Goal: Task Accomplishment & Management: Use online tool/utility

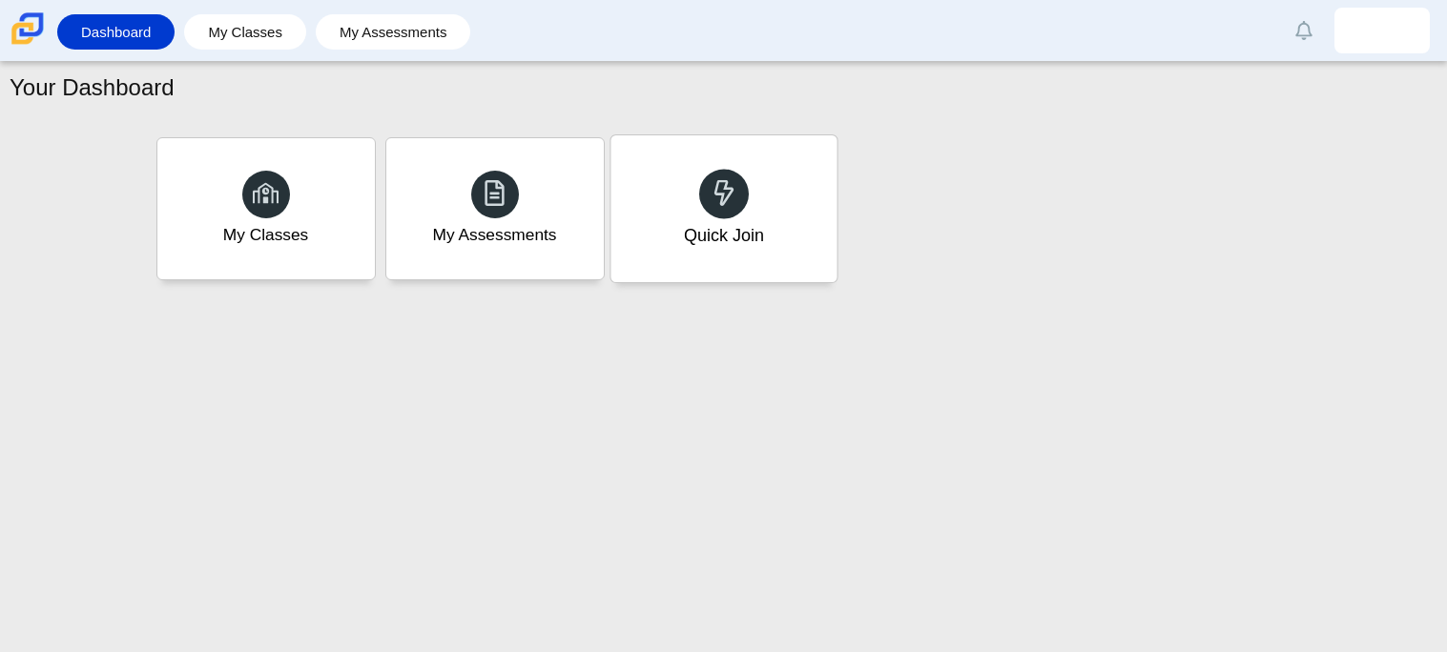
click at [740, 246] on div "Quick Join" at bounding box center [723, 235] width 80 height 25
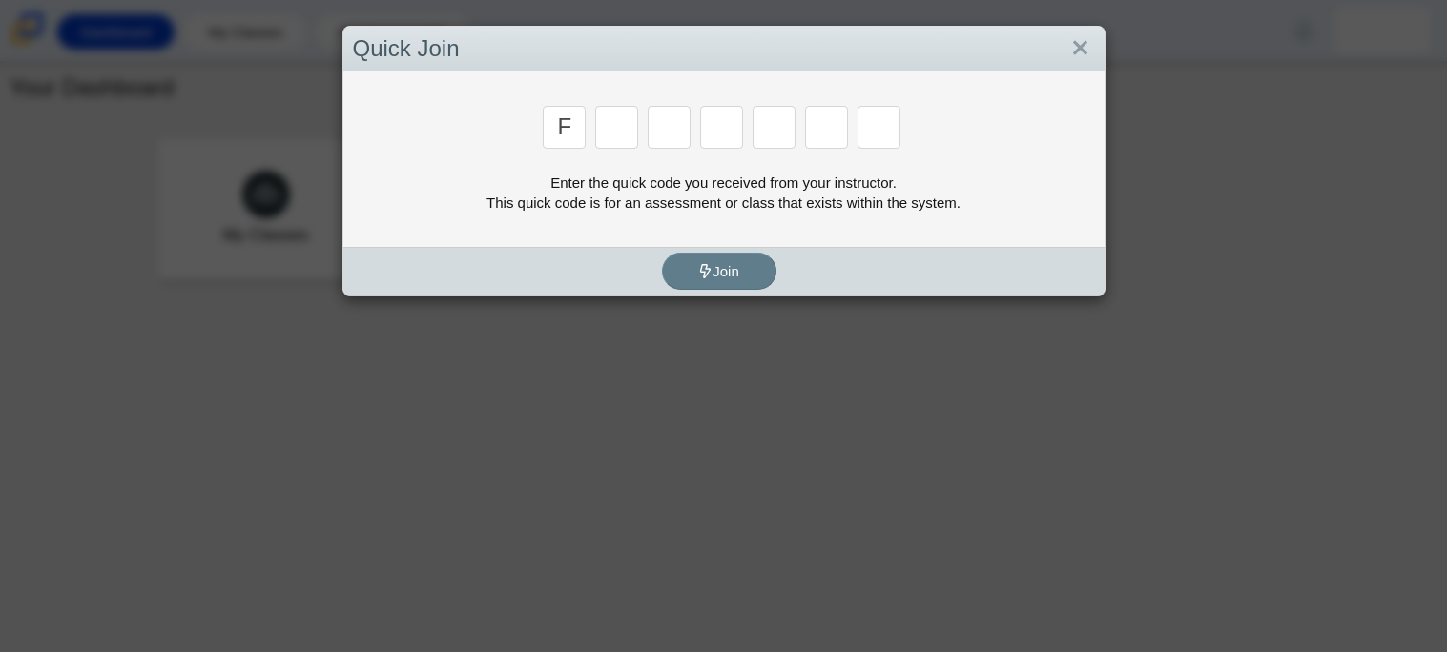
type input "f"
type input "7"
type input "m"
type input "c"
type input "h"
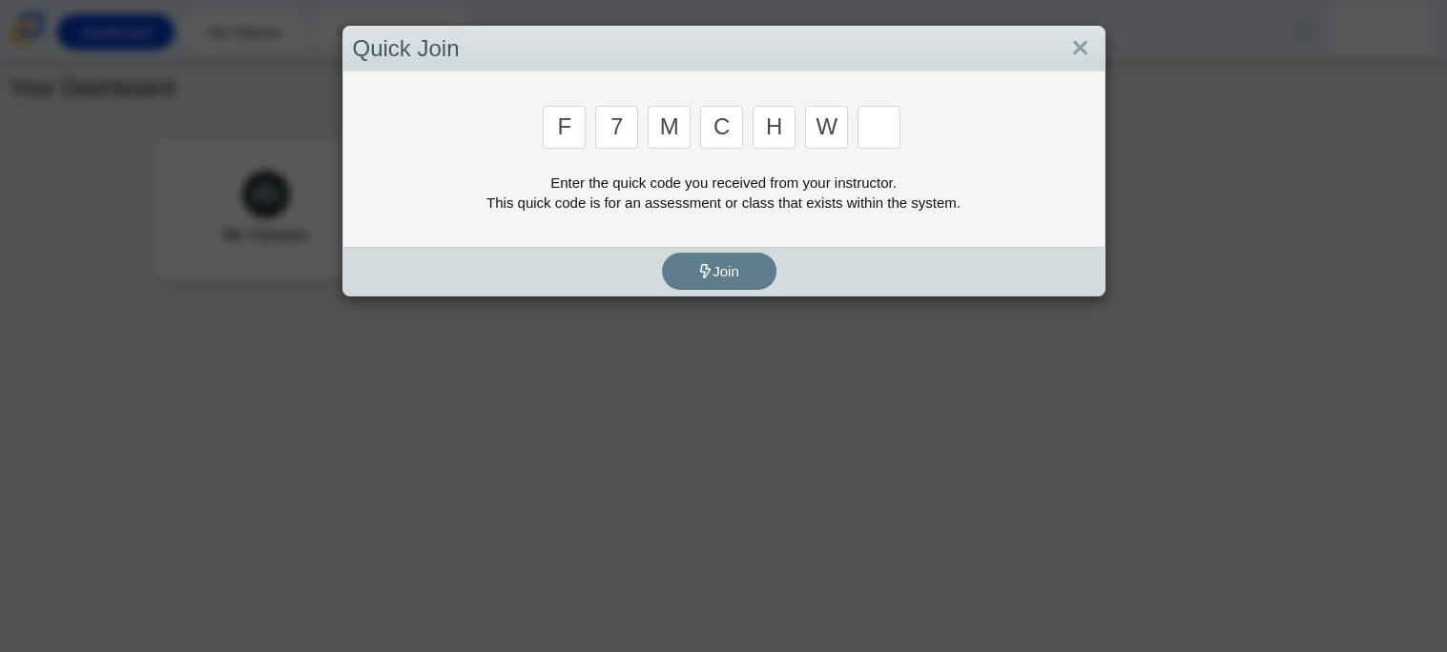
type input "w"
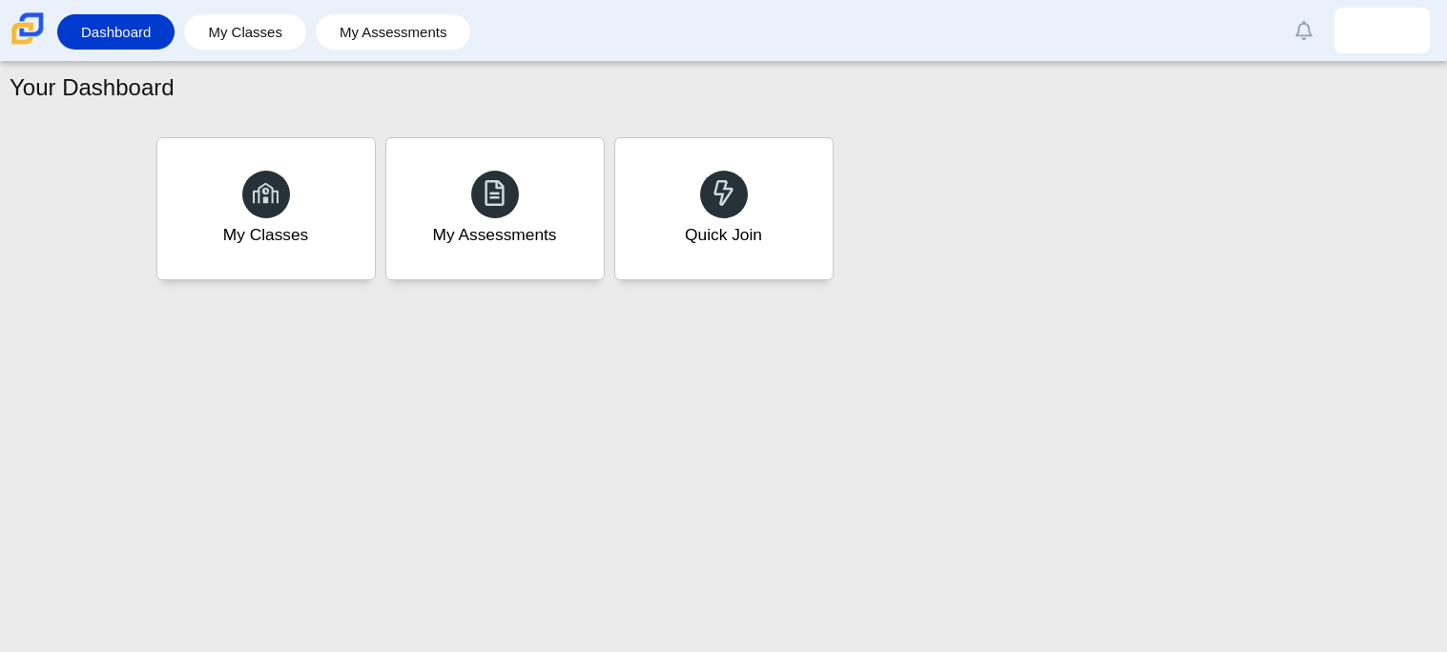
type input "k"
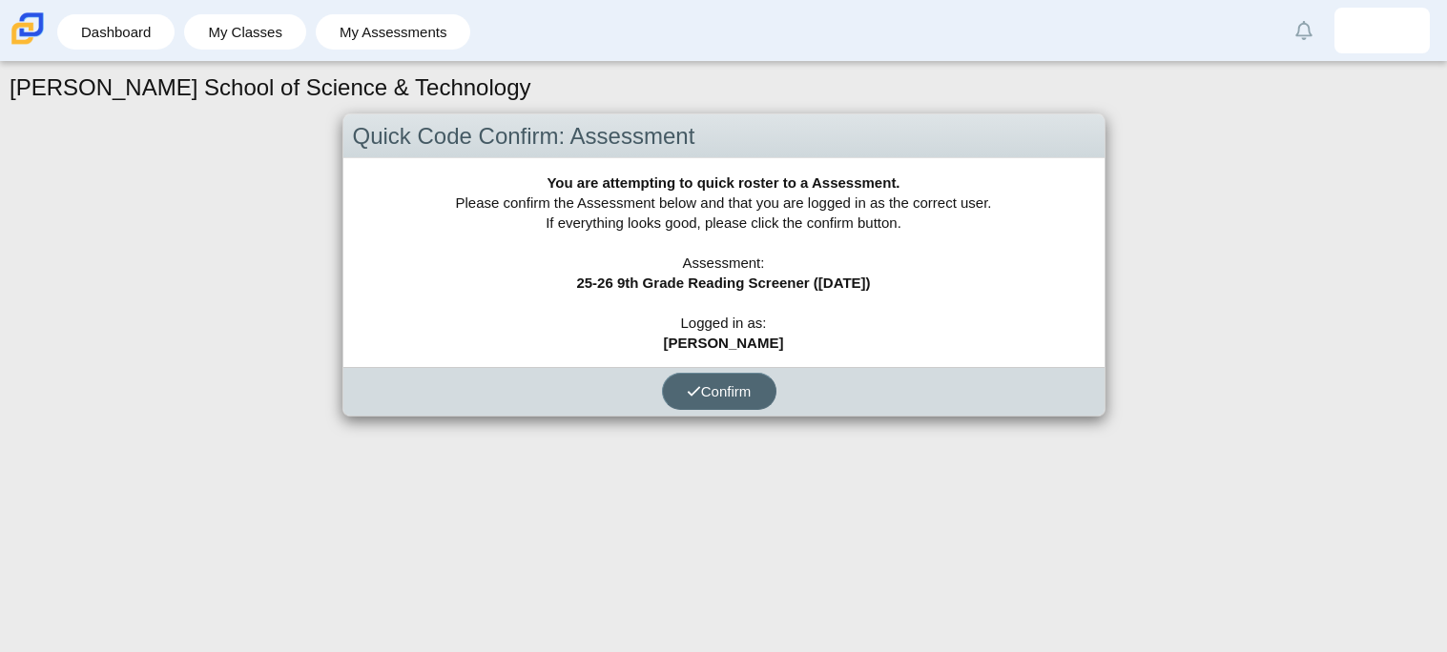
click at [732, 387] on span "Confirm" at bounding box center [719, 391] width 65 height 16
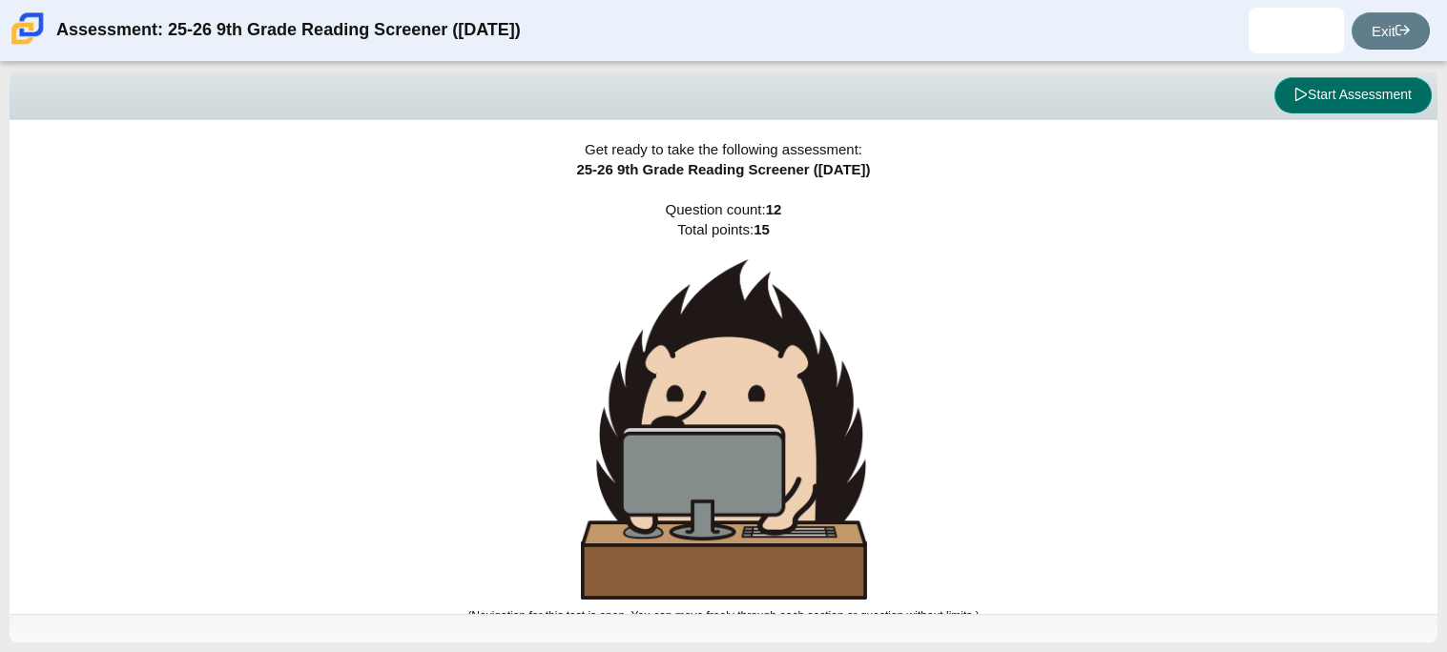
click at [1351, 96] on button "Start Assessment" at bounding box center [1352, 95] width 157 height 36
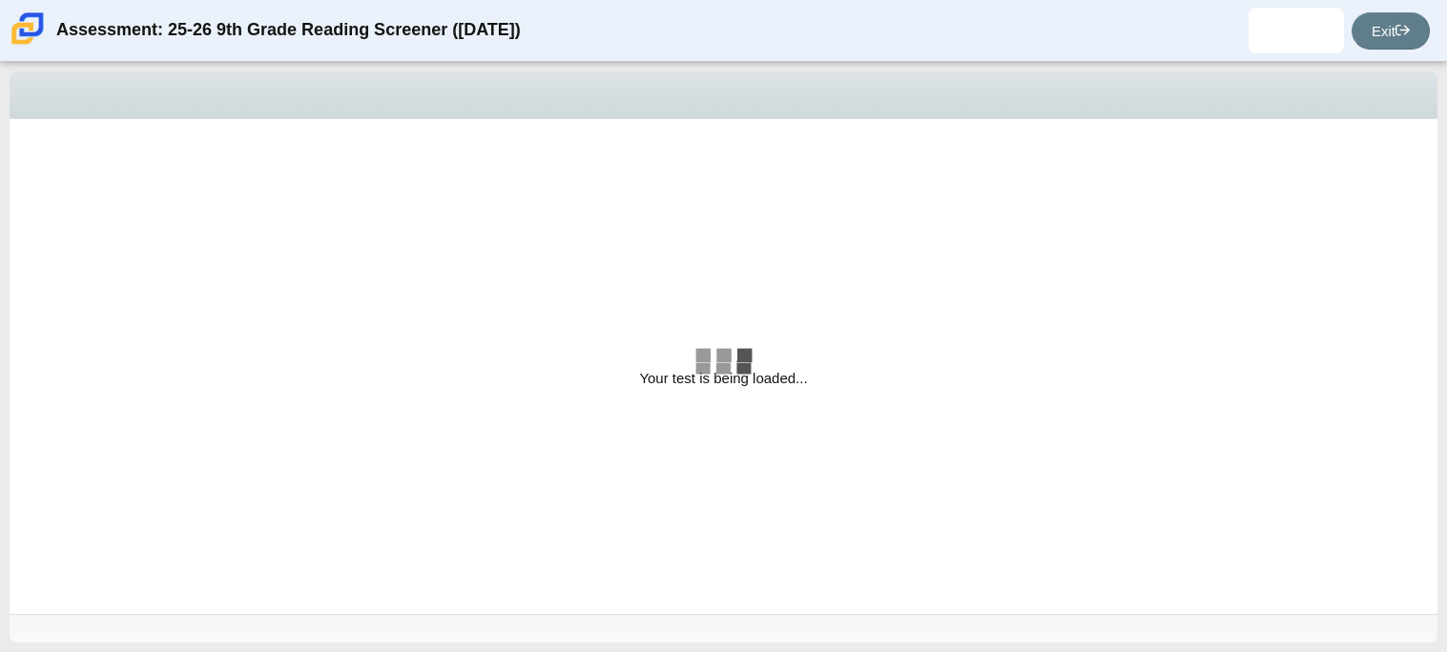
select select "ccc5b315-3c7c-471c-bf90-f22c8299c798"
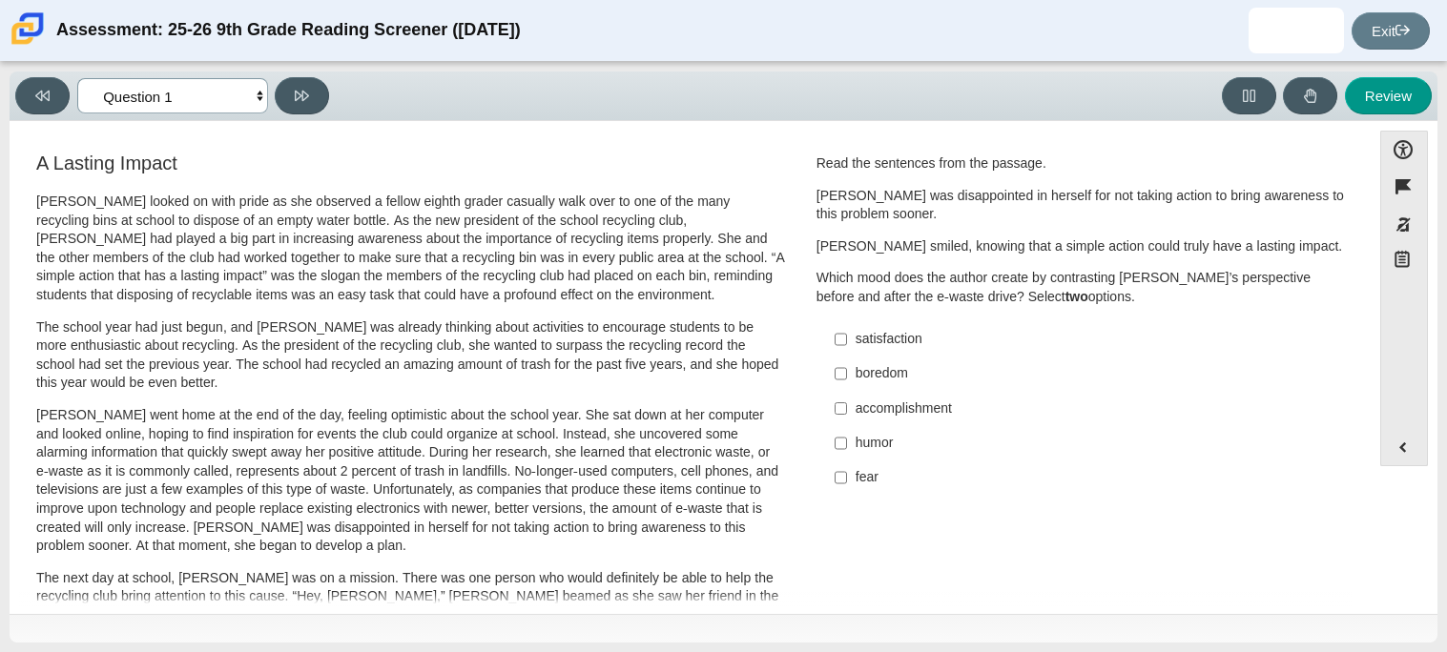
click at [216, 106] on select "Questions Question 1 Question 2 Question 3 Question 4 Question 5 Question 6 Que…" at bounding box center [172, 95] width 191 height 35
click at [461, 163] on h3 "A Lasting Impact" at bounding box center [410, 163] width 749 height 21
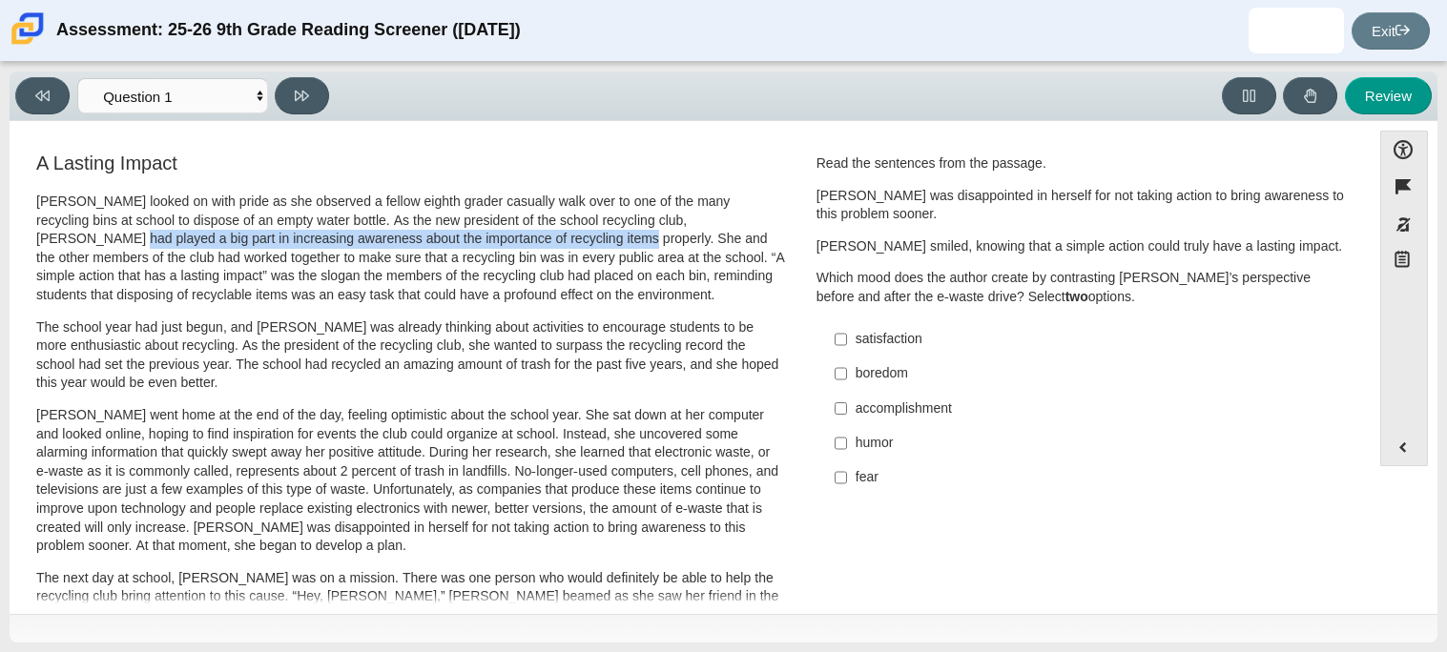
drag, startPoint x: 704, startPoint y: 220, endPoint x: 457, endPoint y: 244, distance: 248.2
click at [457, 244] on p "Scarlett looked on with pride as she observed a fellow eighth grader casually w…" at bounding box center [410, 249] width 749 height 113
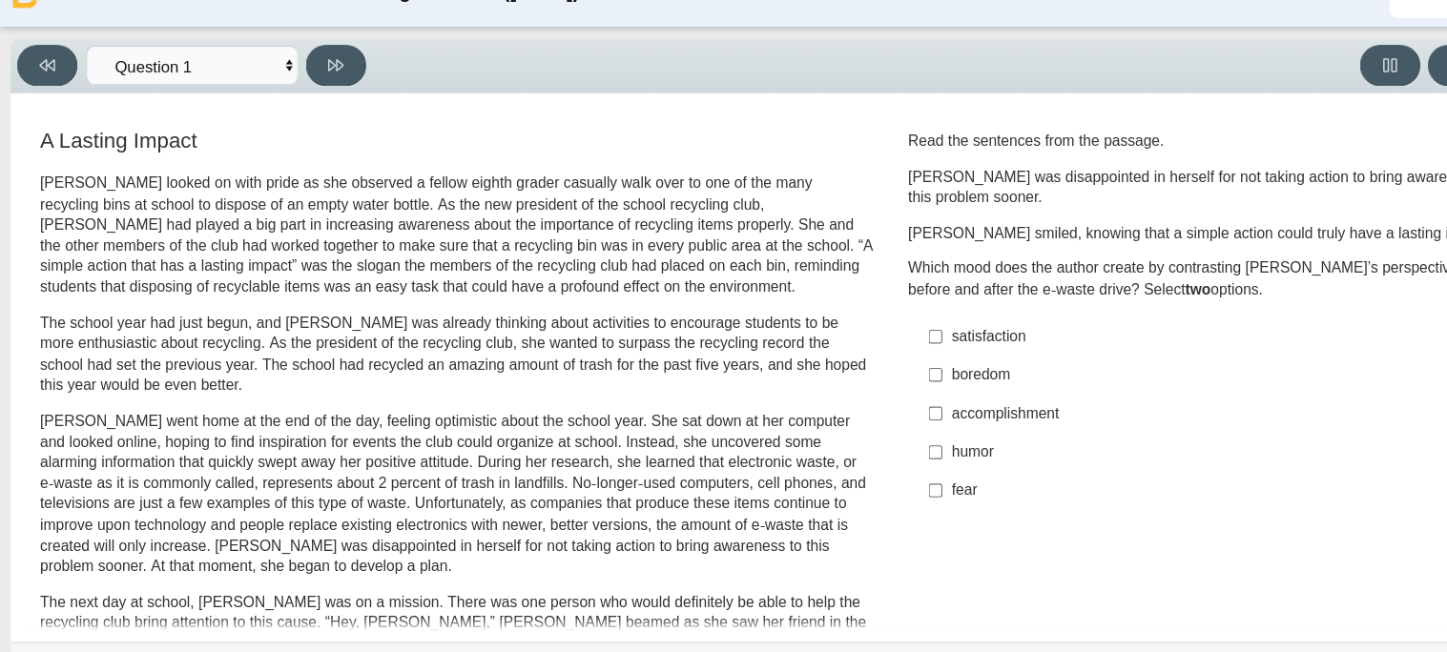
click at [862, 403] on div "accomplishment" at bounding box center [1097, 409] width 482 height 19
click at [847, 403] on input "accomplishment accomplishment" at bounding box center [841, 408] width 12 height 34
checkbox input "true"
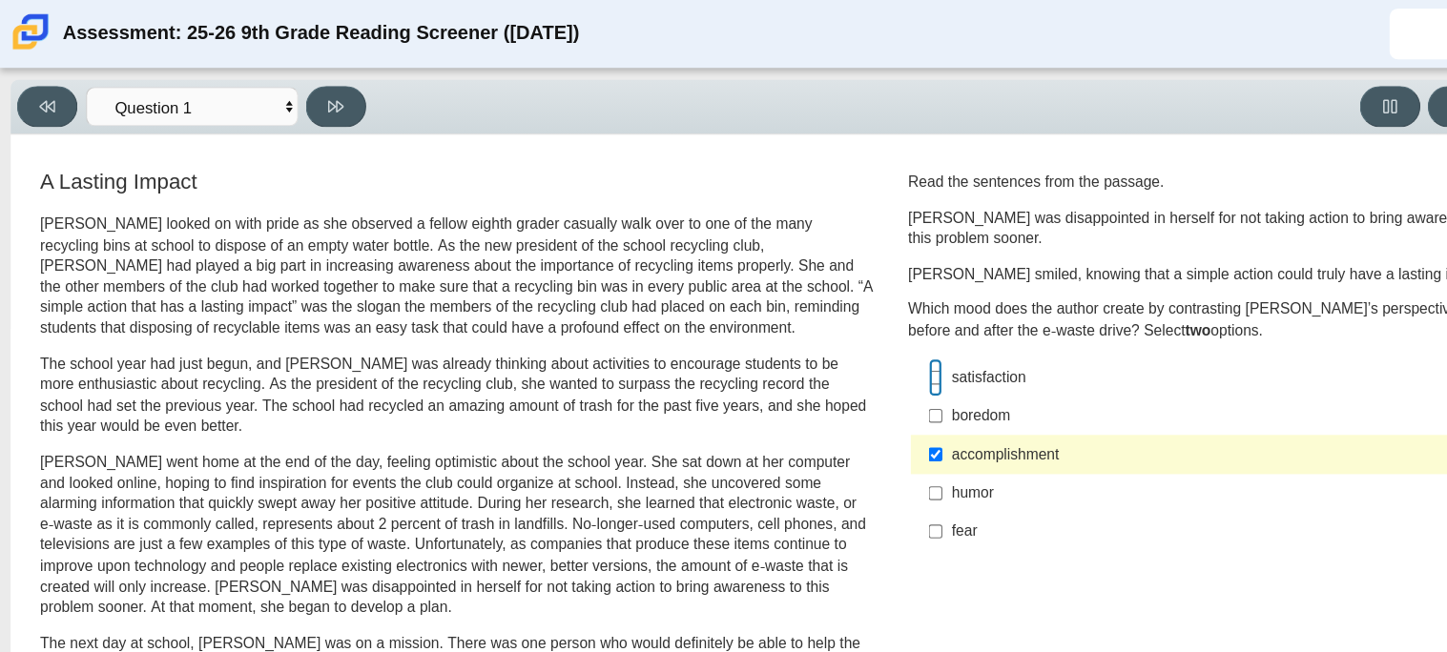
click at [835, 344] on input "satisfaction satisfaction" at bounding box center [841, 339] width 12 height 34
checkbox input "true"
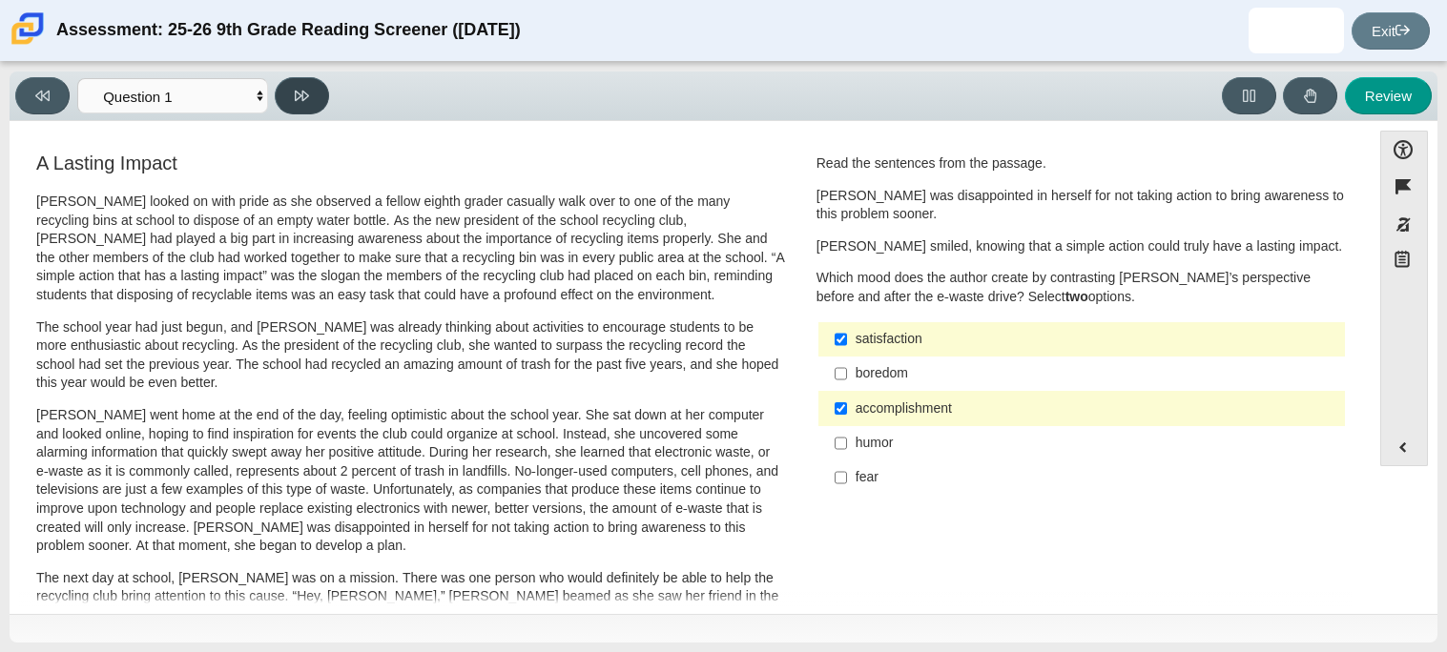
click at [307, 105] on button at bounding box center [302, 95] width 54 height 37
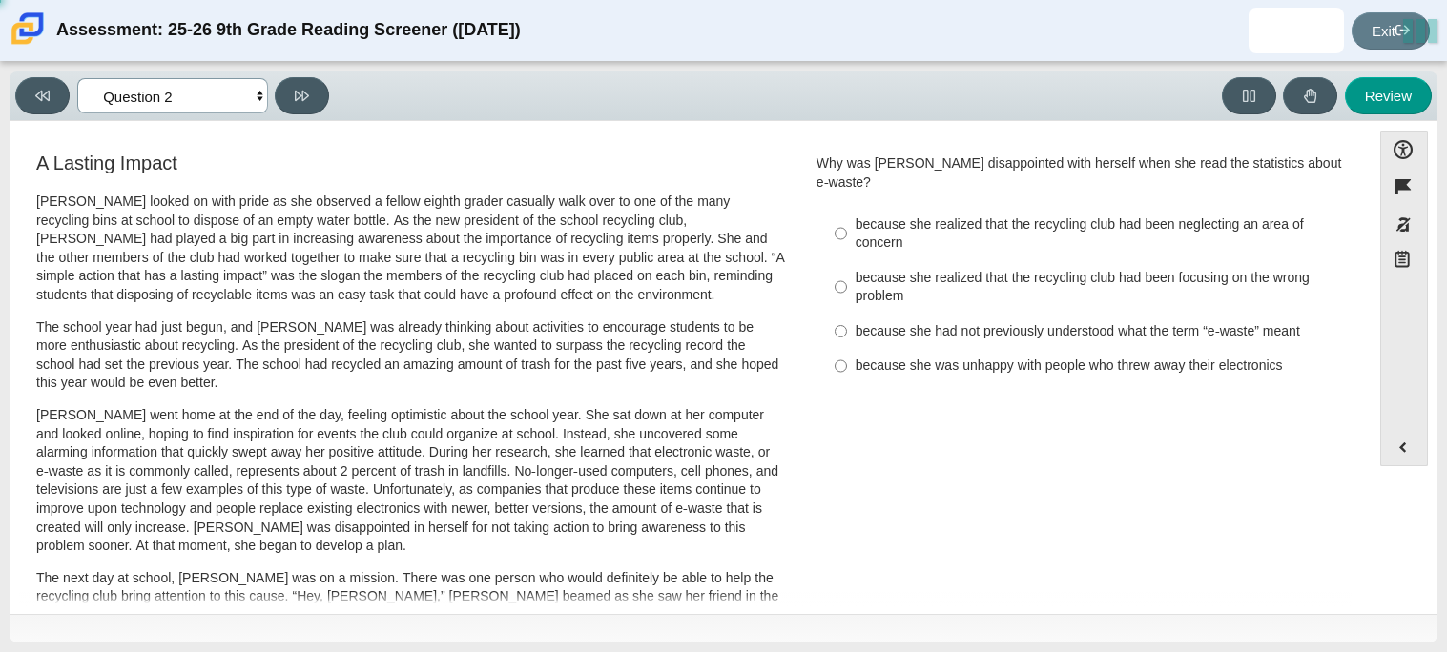
click at [169, 99] on select "Questions Question 1 Question 2 Question 3 Question 4 Question 5 Question 6 Que…" at bounding box center [172, 95] width 191 height 35
click at [77, 78] on select "Questions Question 1 Question 2 Question 3 Question 4 Question 5 Question 6 Que…" at bounding box center [172, 95] width 191 height 35
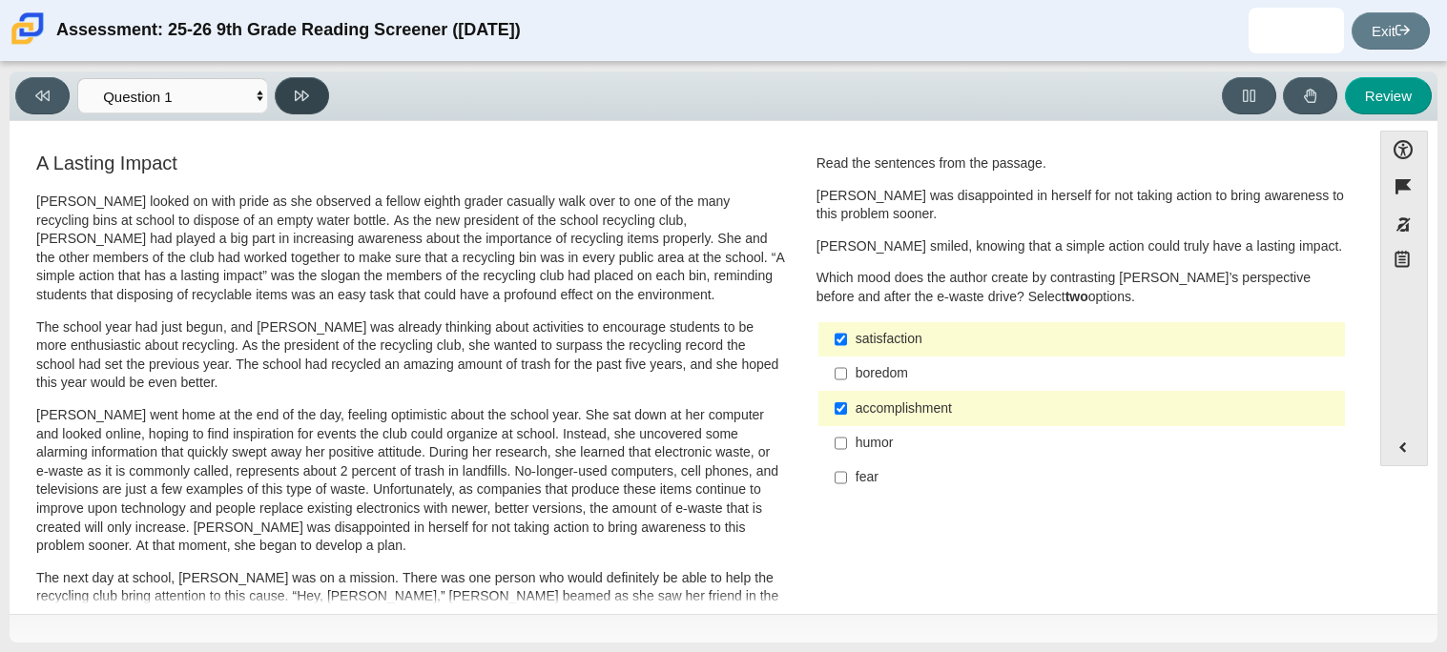
click at [308, 80] on button at bounding box center [302, 95] width 54 height 37
select select "0ff64528-ffd7-428d-b192-babfaadd44e8"
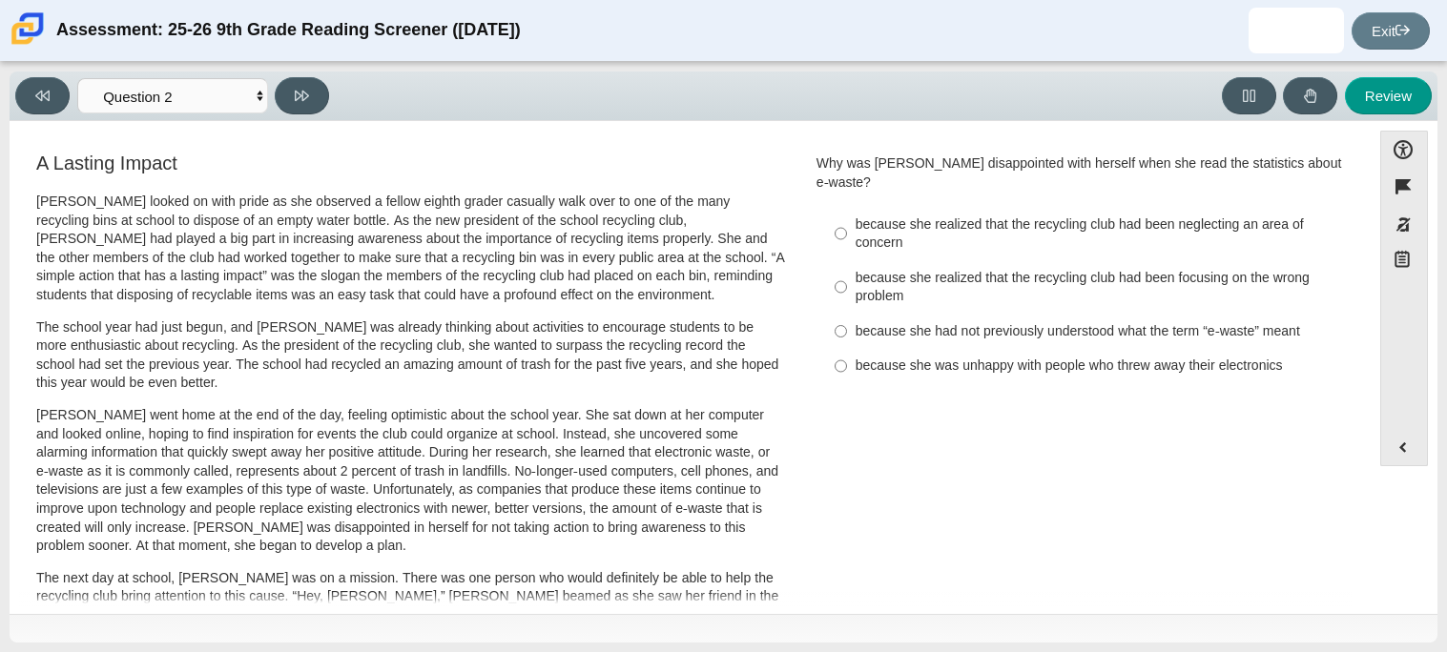
click at [843, 349] on label "because she was unhappy with people who threw away their electronics because sh…" at bounding box center [1083, 366] width 524 height 34
click at [843, 349] on input "because she was unhappy with people who threw away their electronics because sh…" at bounding box center [841, 366] width 12 height 34
radio input "true"
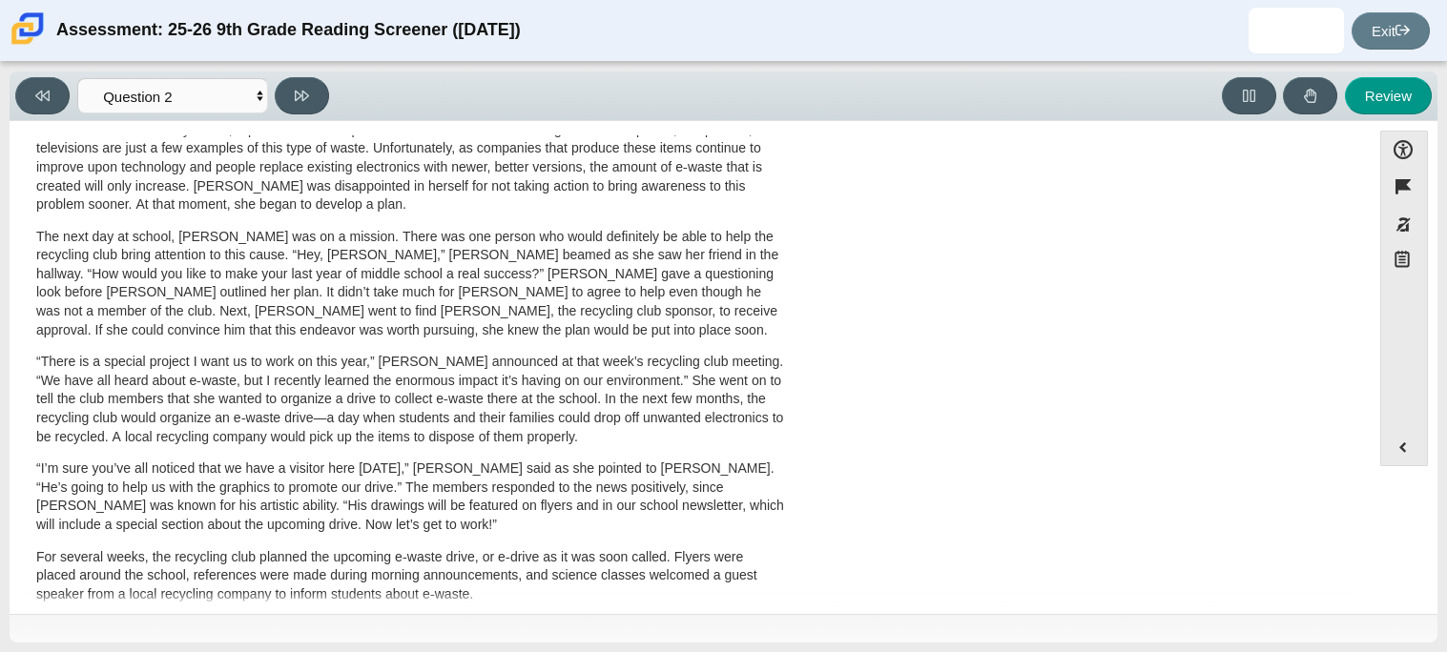
scroll to position [360, 0]
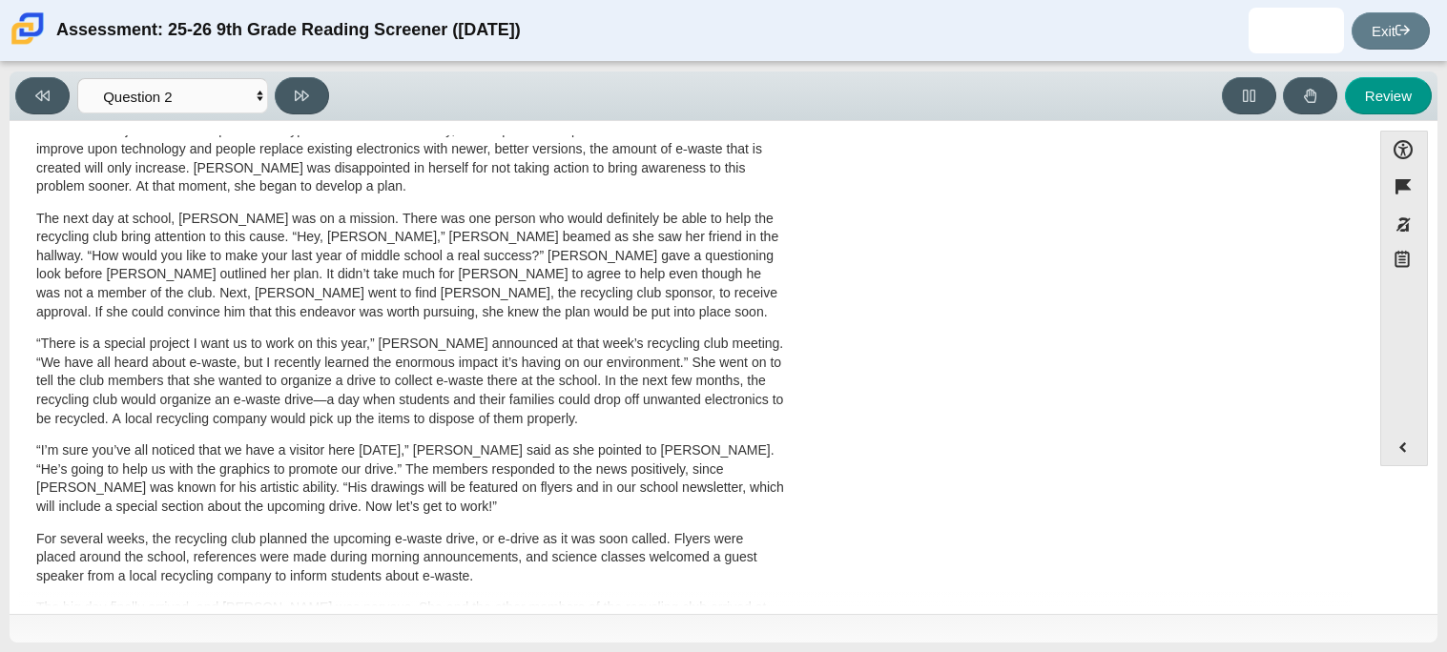
click at [551, 319] on p "The next day at school, Scarlett was on a mission. There was one person who wou…" at bounding box center [410, 266] width 749 height 113
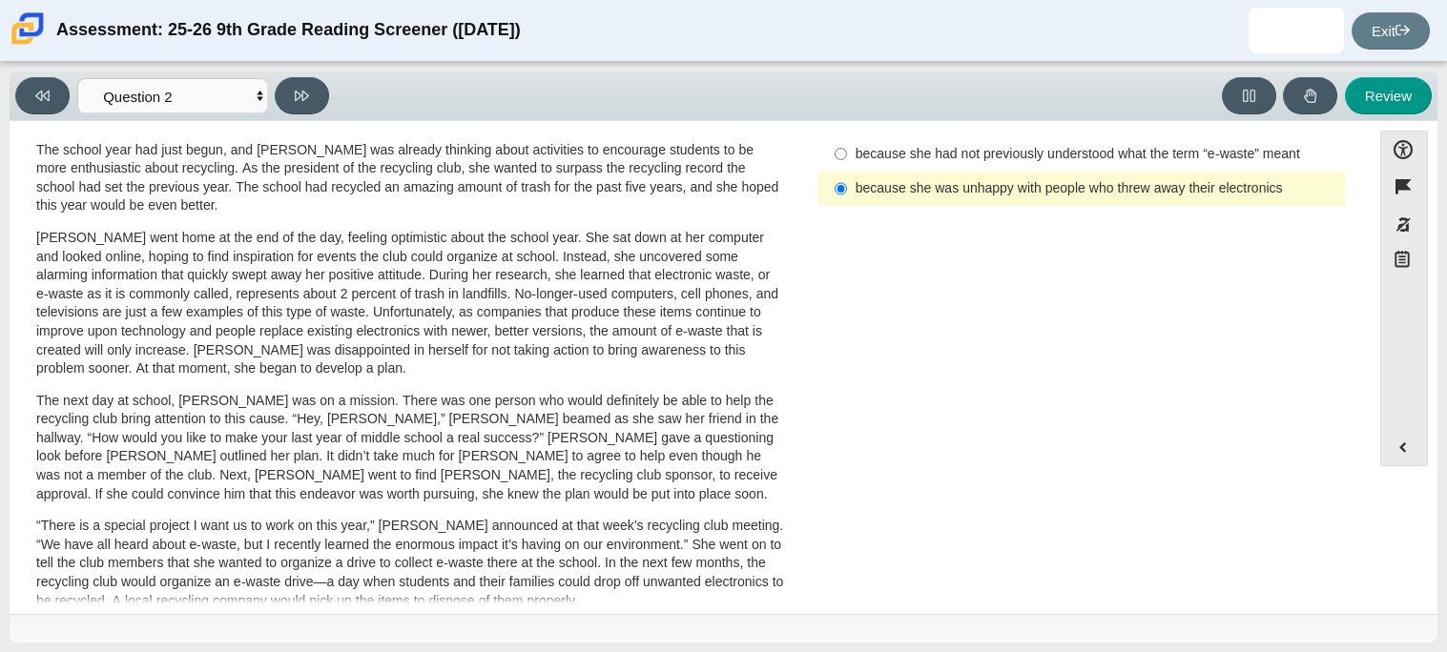
scroll to position [178, 0]
click at [289, 107] on button at bounding box center [302, 95] width 54 height 37
select select "7ce3d843-6974-4858-901c-1ff39630e843"
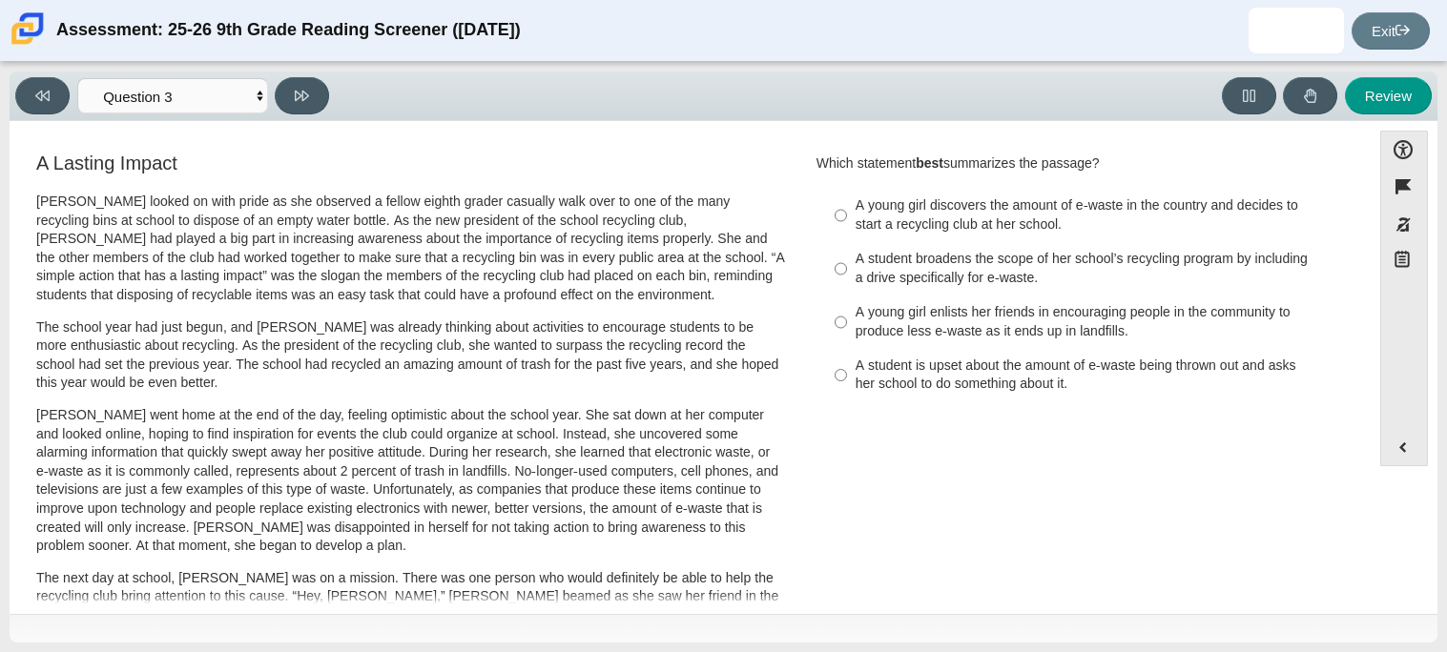
click at [864, 278] on div "A student broadens the scope of her school’s recycling program by including a d…" at bounding box center [1097, 268] width 482 height 37
click at [847, 278] on input "A student broadens the scope of her school’s recycling program by including a d…" at bounding box center [841, 268] width 12 height 53
radio input "true"
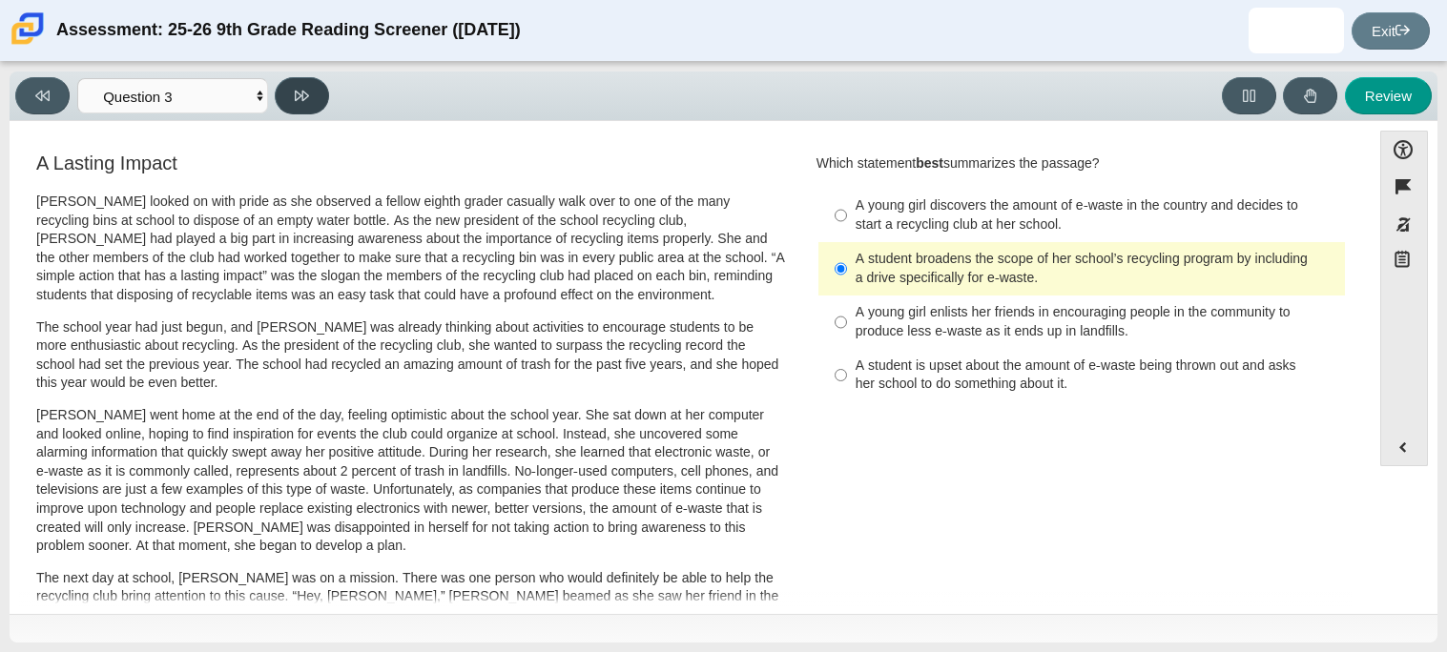
click at [287, 89] on button at bounding box center [302, 95] width 54 height 37
select select "ca9ea0f1-49c5-4bd1-83b0-472c18652b42"
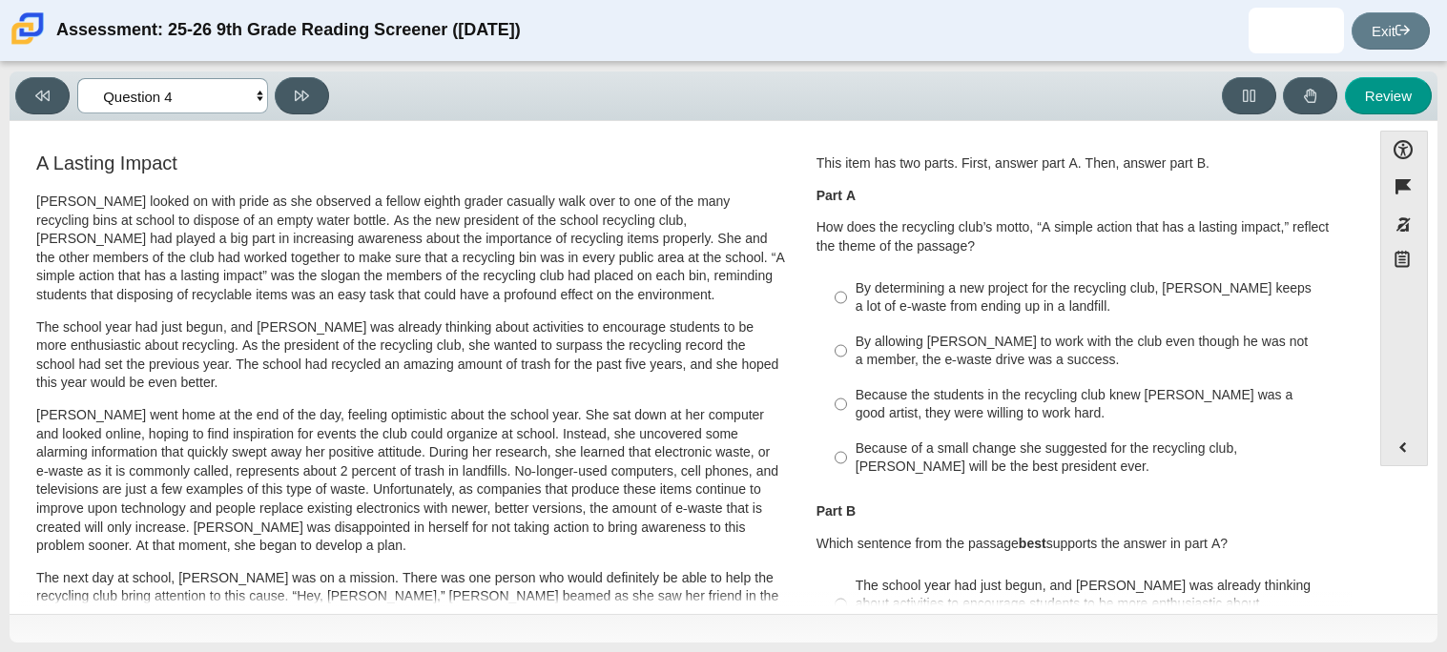
click at [193, 93] on select "Questions Question 1 Question 2 Question 3 Question 4 Question 5 Question 6 Que…" at bounding box center [172, 95] width 191 height 35
click at [902, 462] on div "Because of a small change she suggested for the recycling club, Scarlett will b…" at bounding box center [1097, 458] width 482 height 37
click at [847, 462] on input "Because of a small change she suggested for the recycling club, Scarlett will b…" at bounding box center [841, 457] width 12 height 53
radio input "true"
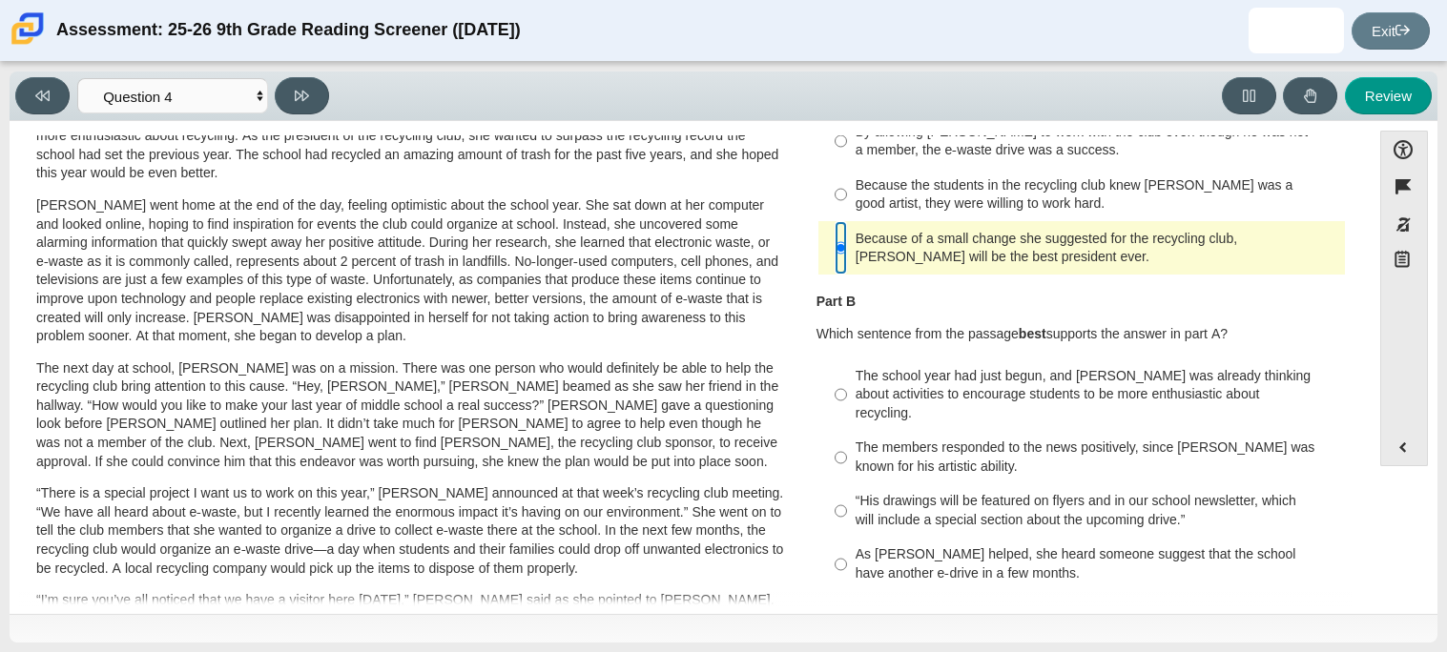
scroll to position [213, 0]
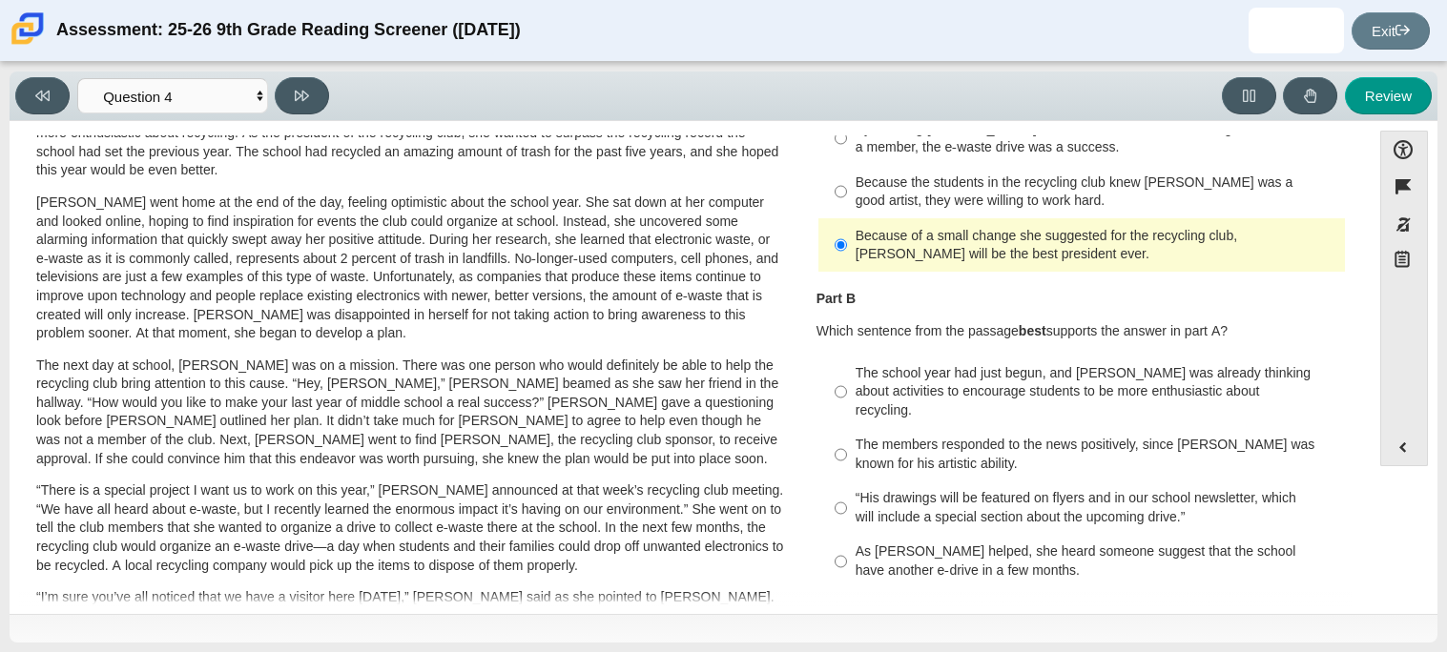
click at [902, 462] on label "The members responded to the news positively, since Juan Carlos was known for h…" at bounding box center [1083, 454] width 524 height 53
click at [847, 462] on input "The members responded to the news positively, since Juan Carlos was known for h…" at bounding box center [841, 454] width 12 height 53
radio input "true"
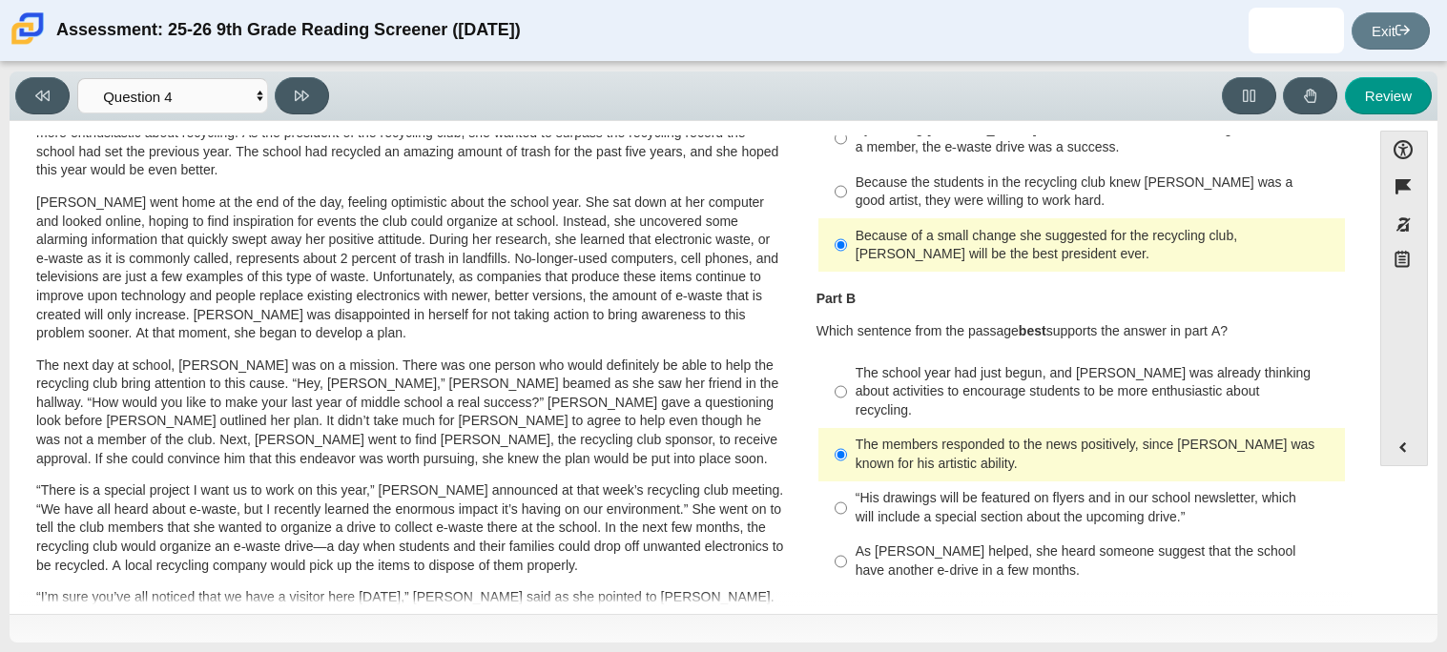
click at [837, 340] on p "Which sentence from the passage best supports the answer in part A?" at bounding box center [1081, 331] width 530 height 19
click at [949, 385] on div "The school year had just begun, and Scarlett was already thinking about activit…" at bounding box center [1097, 392] width 482 height 56
click at [847, 385] on input "The school year had just begun, and Scarlett was already thinking about activit…" at bounding box center [841, 392] width 12 height 72
radio input "true"
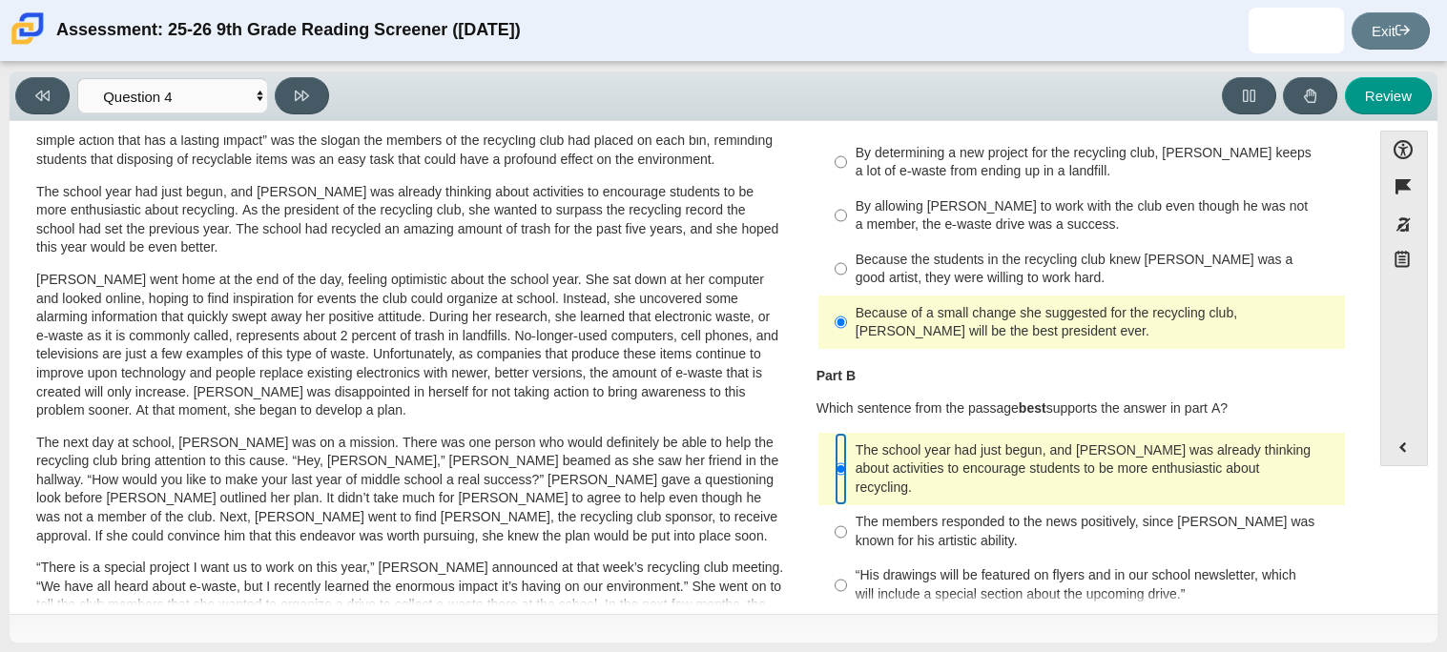
scroll to position [137, 0]
click at [298, 106] on button at bounding box center [302, 95] width 54 height 37
select select "e41f1a79-e29f-4095-8030-a53364015bed"
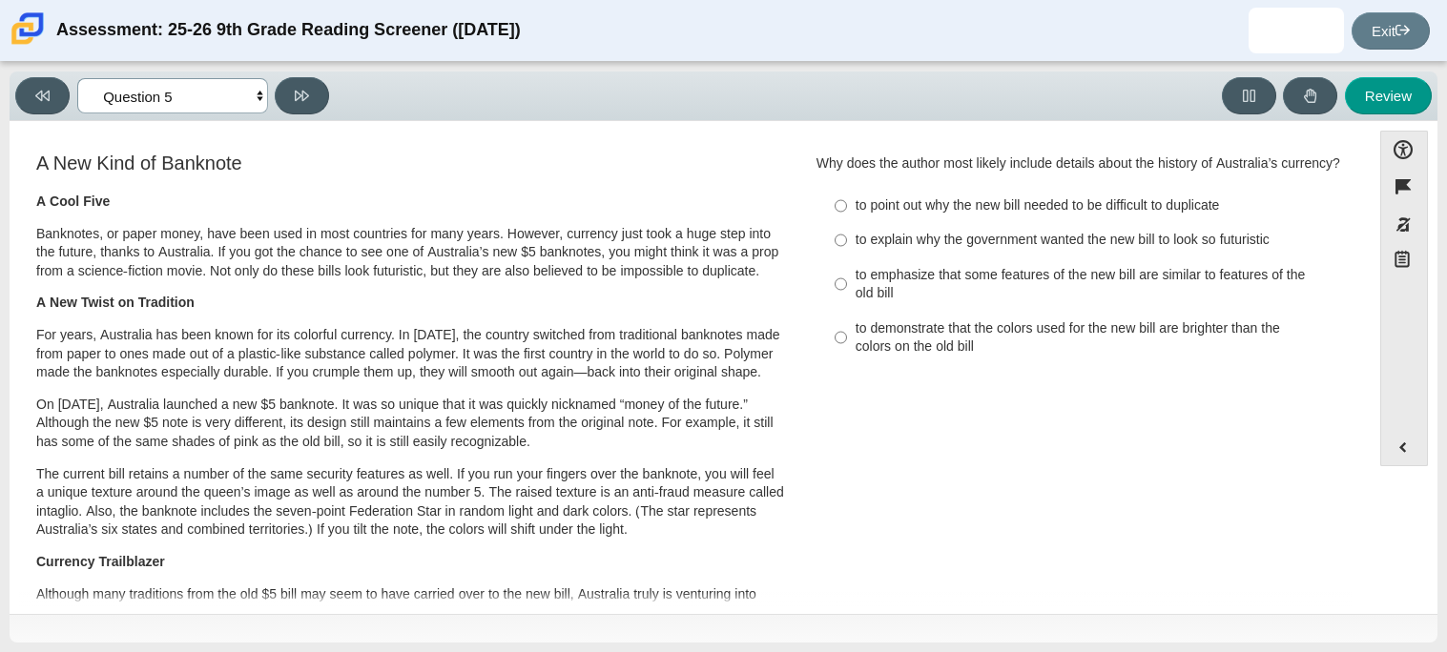
click at [158, 88] on select "Questions Question 1 Question 2 Question 3 Question 4 Question 5 Question 6 Que…" at bounding box center [172, 95] width 191 height 35
click at [343, 194] on p "A Cool Five" at bounding box center [410, 202] width 749 height 19
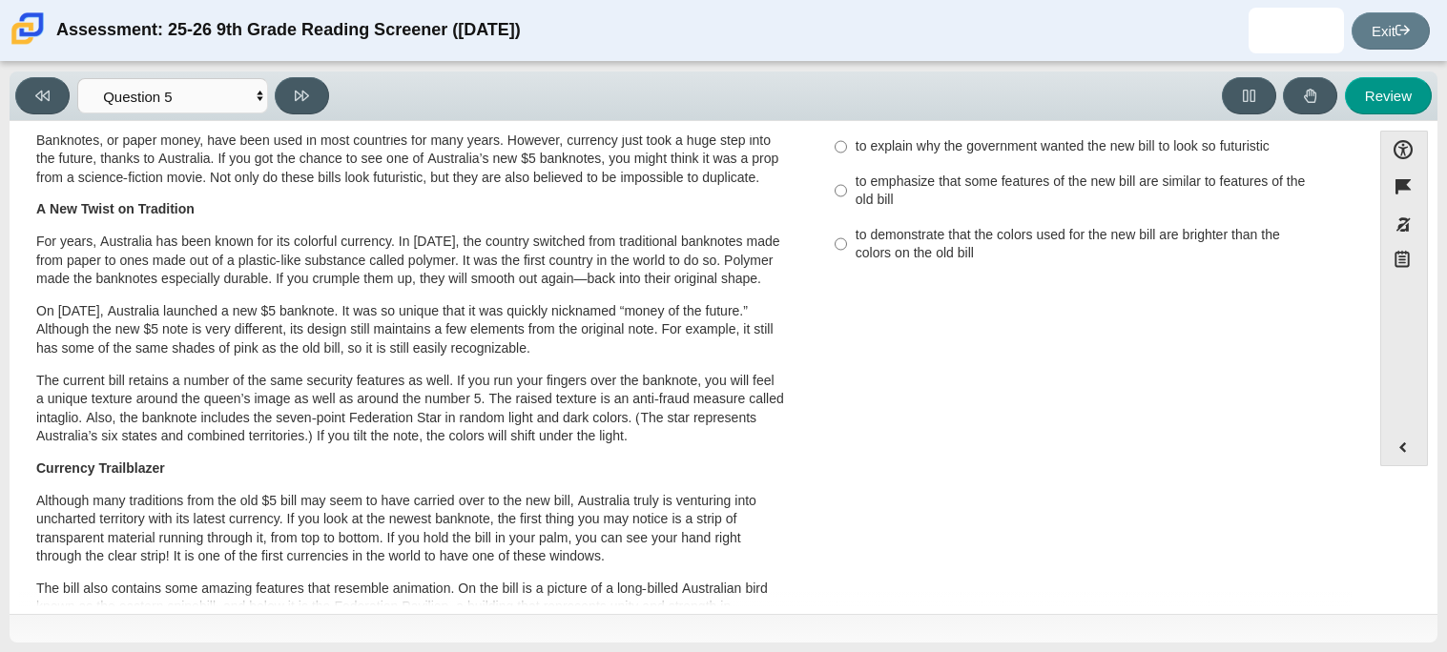
scroll to position [0, 0]
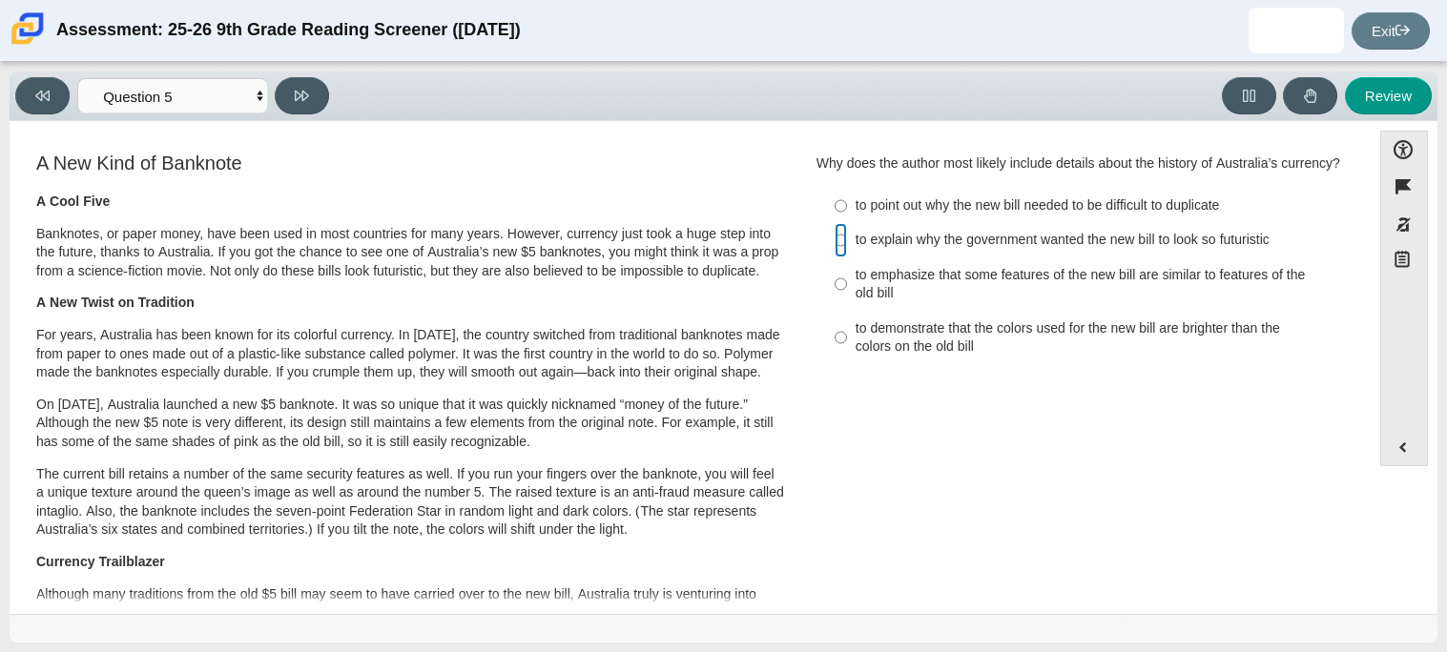
click at [835, 236] on input "to explain why the government wanted the new bill to look so futuristic to expl…" at bounding box center [841, 240] width 12 height 34
radio input "true"
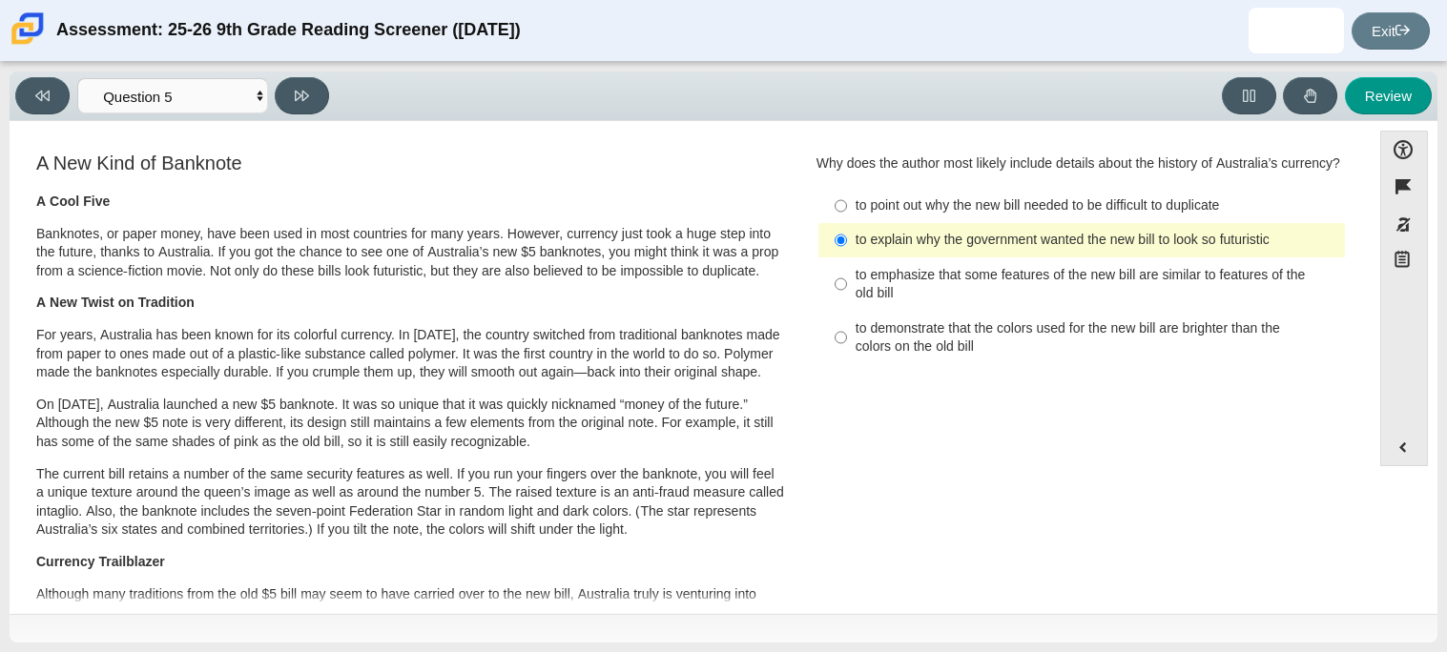
click at [860, 281] on div "to emphasize that some features of the new bill are similar to features of the …" at bounding box center [1097, 284] width 482 height 37
click at [847, 281] on input "to emphasize that some features of the new bill are similar to features of the …" at bounding box center [841, 284] width 12 height 53
radio input "true"
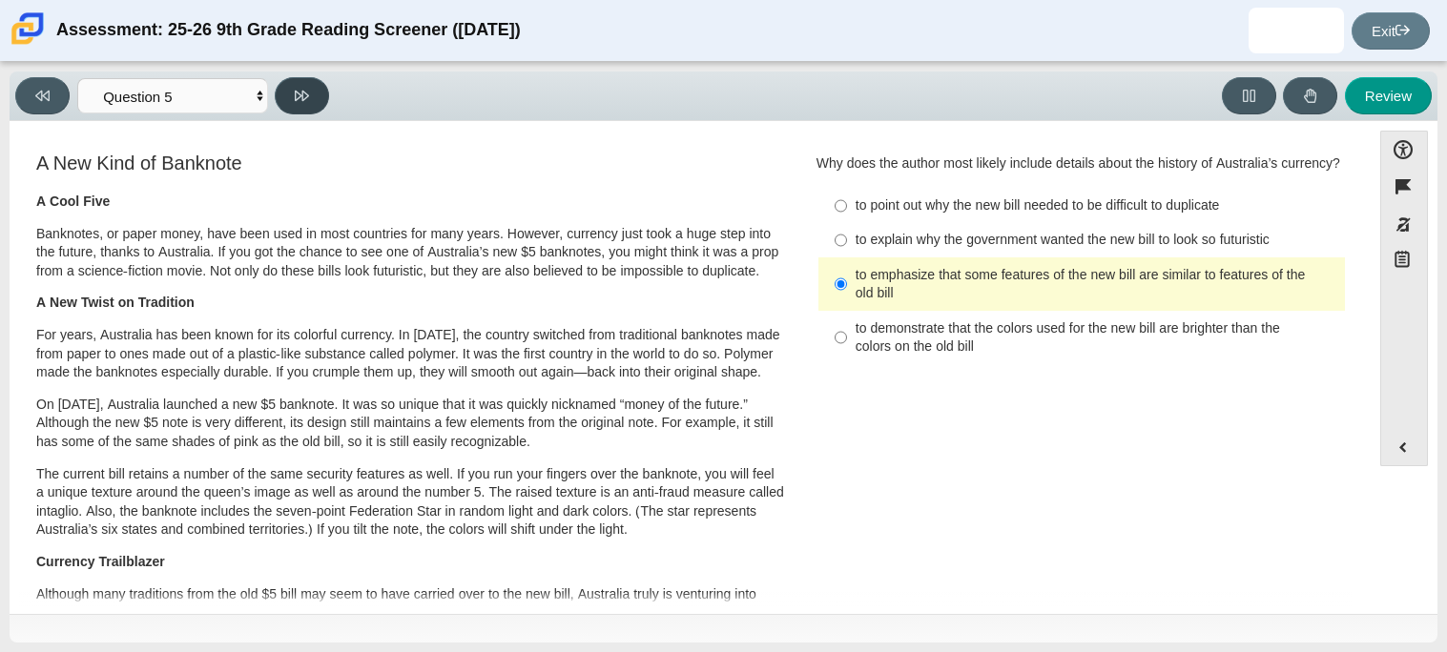
click at [292, 102] on button at bounding box center [302, 95] width 54 height 37
select select "69146e31-7b3d-4a3e-9ce6-f30c24342ae0"
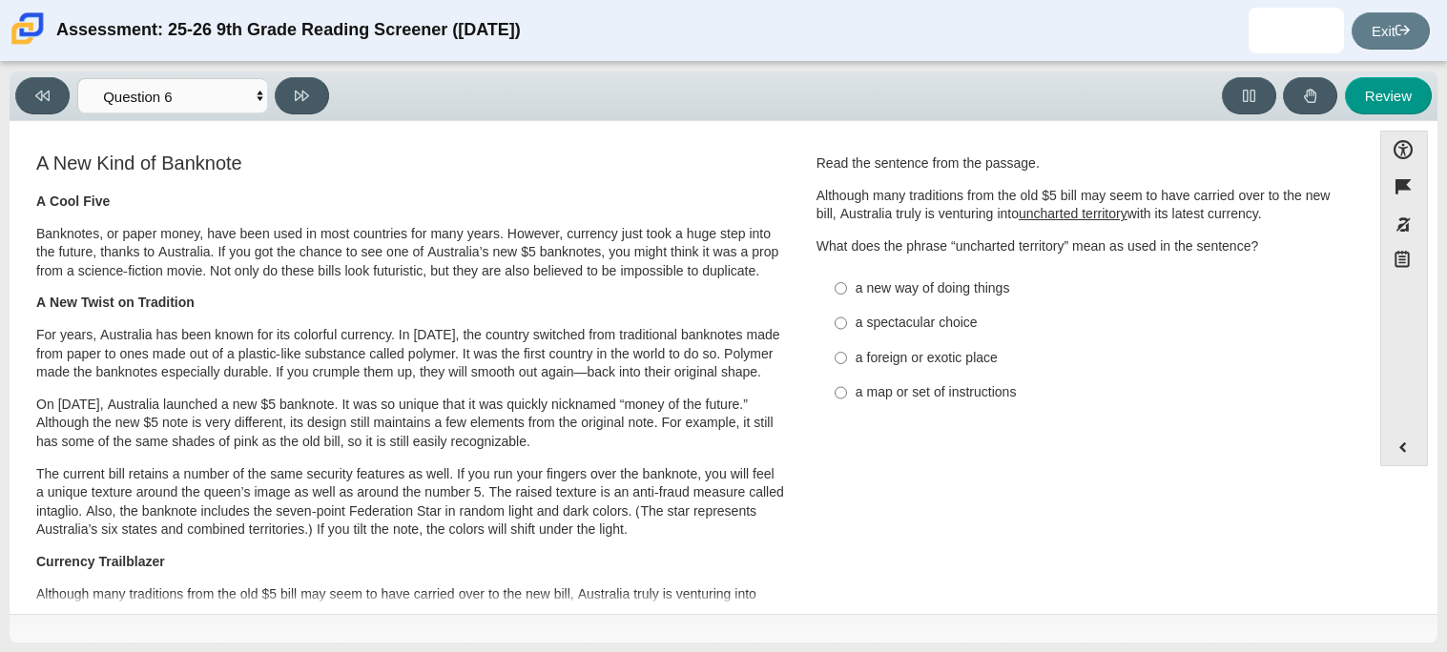
click at [942, 358] on div "a foreign or exotic place" at bounding box center [1097, 358] width 482 height 19
click at [847, 358] on input "a foreign or exotic place a foreign or exotic place" at bounding box center [841, 357] width 12 height 34
radio input "true"
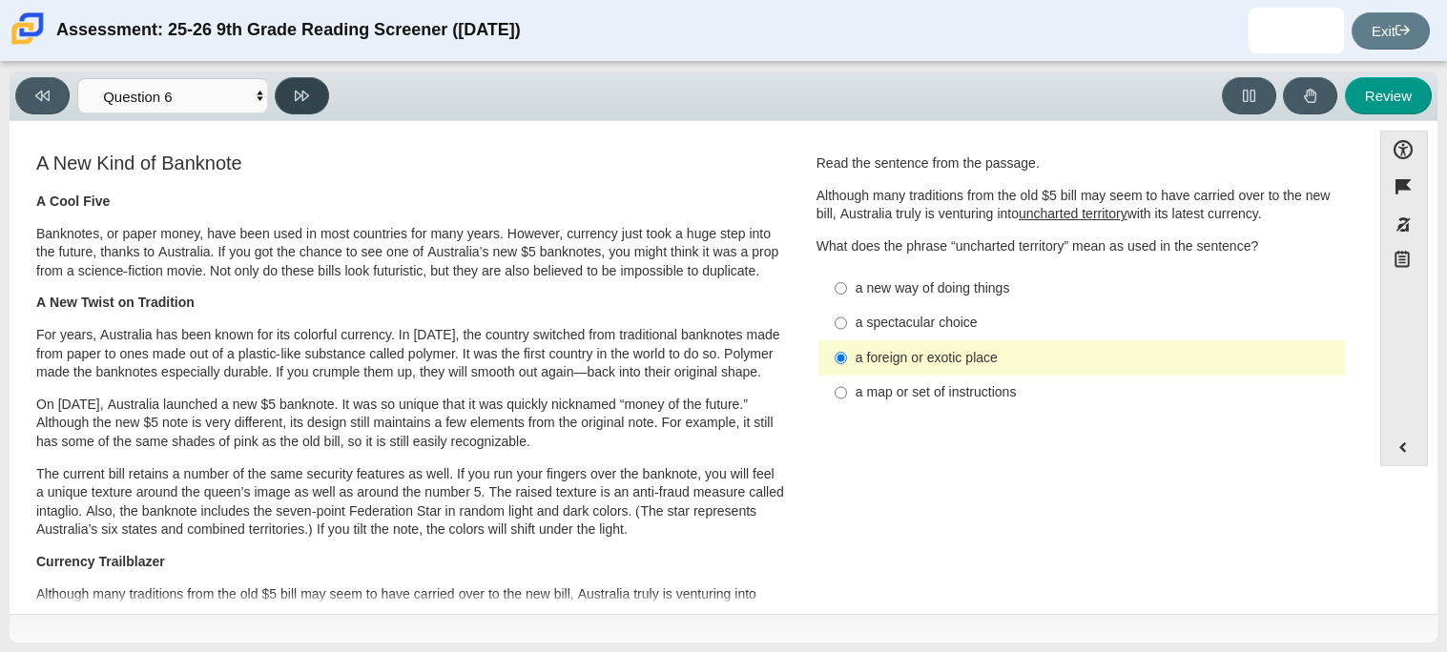
click at [289, 100] on button at bounding box center [302, 95] width 54 height 37
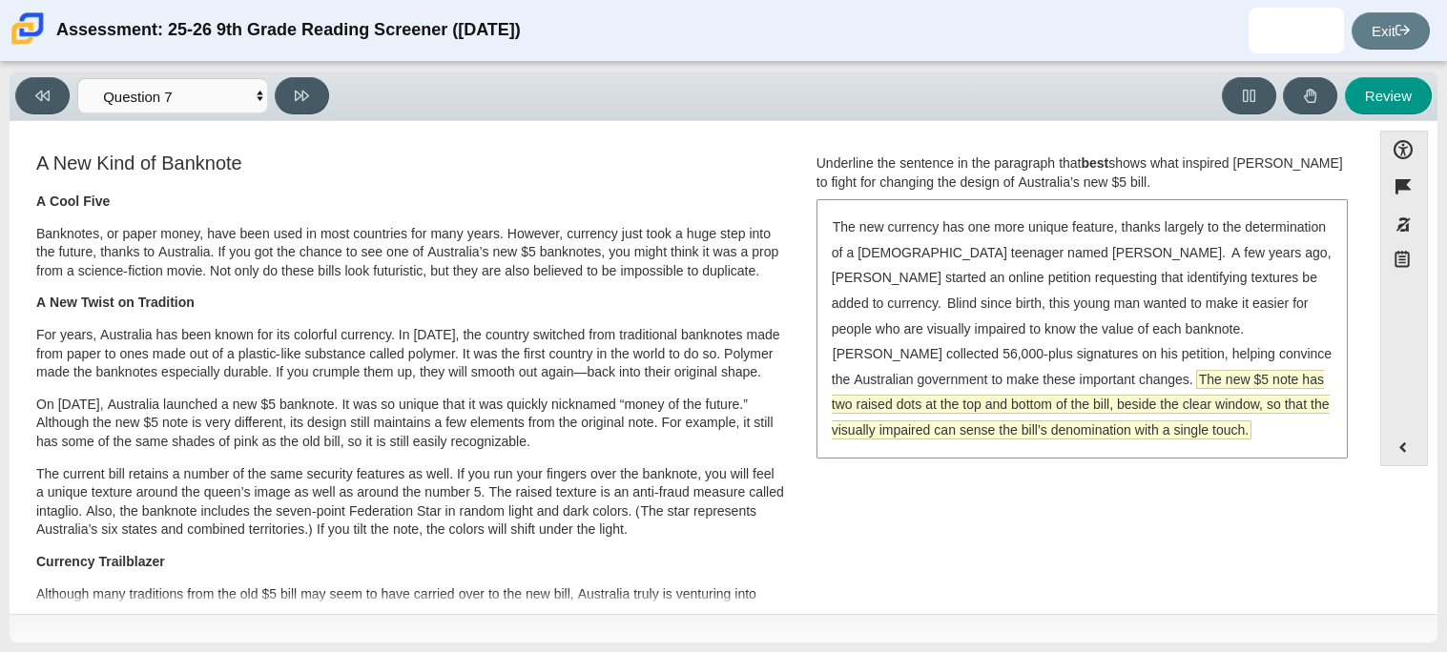
click at [951, 383] on span "The new $5 note has two raised dots at the top and bottom of the bill, beside t…" at bounding box center [1081, 405] width 498 height 68
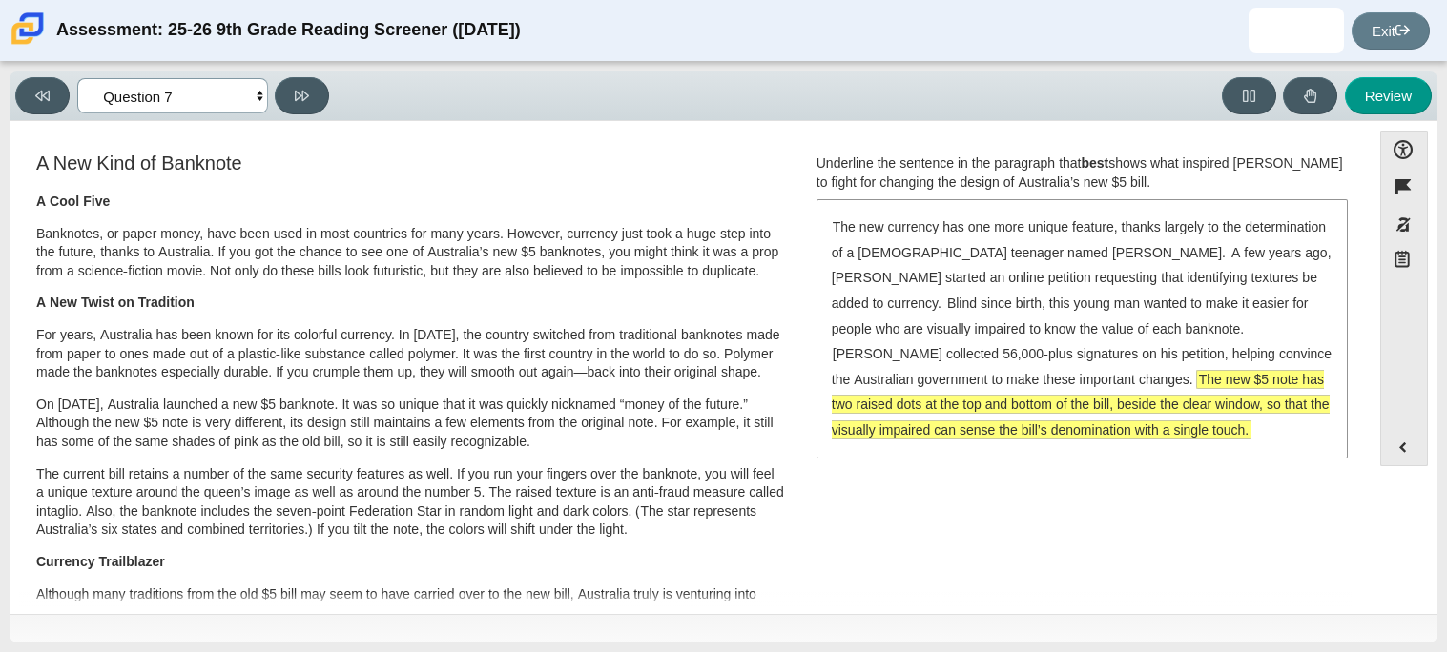
click at [193, 84] on select "Questions Question 1 Question 2 Question 3 Question 4 Question 5 Question 6 Que…" at bounding box center [172, 95] width 191 height 35
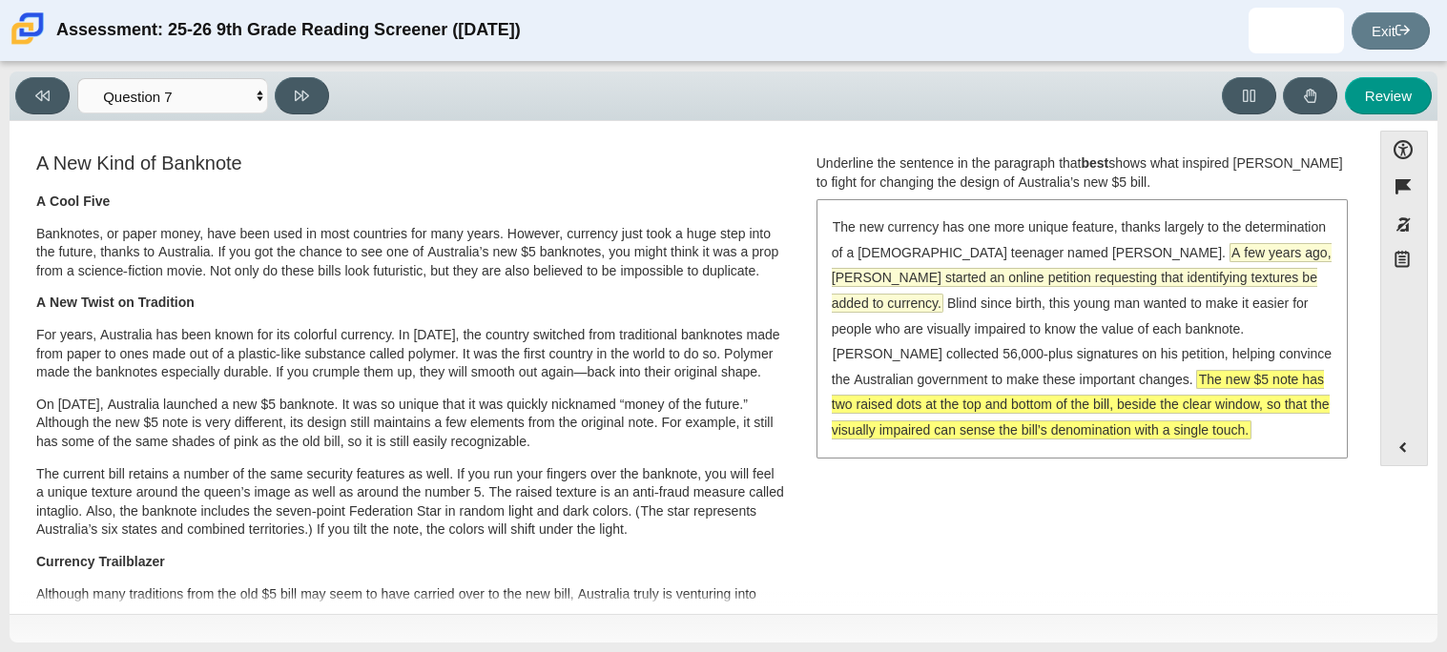
click at [1009, 274] on span "A few years ago, McLeod started an online petition requesting that identifying …" at bounding box center [1082, 278] width 500 height 68
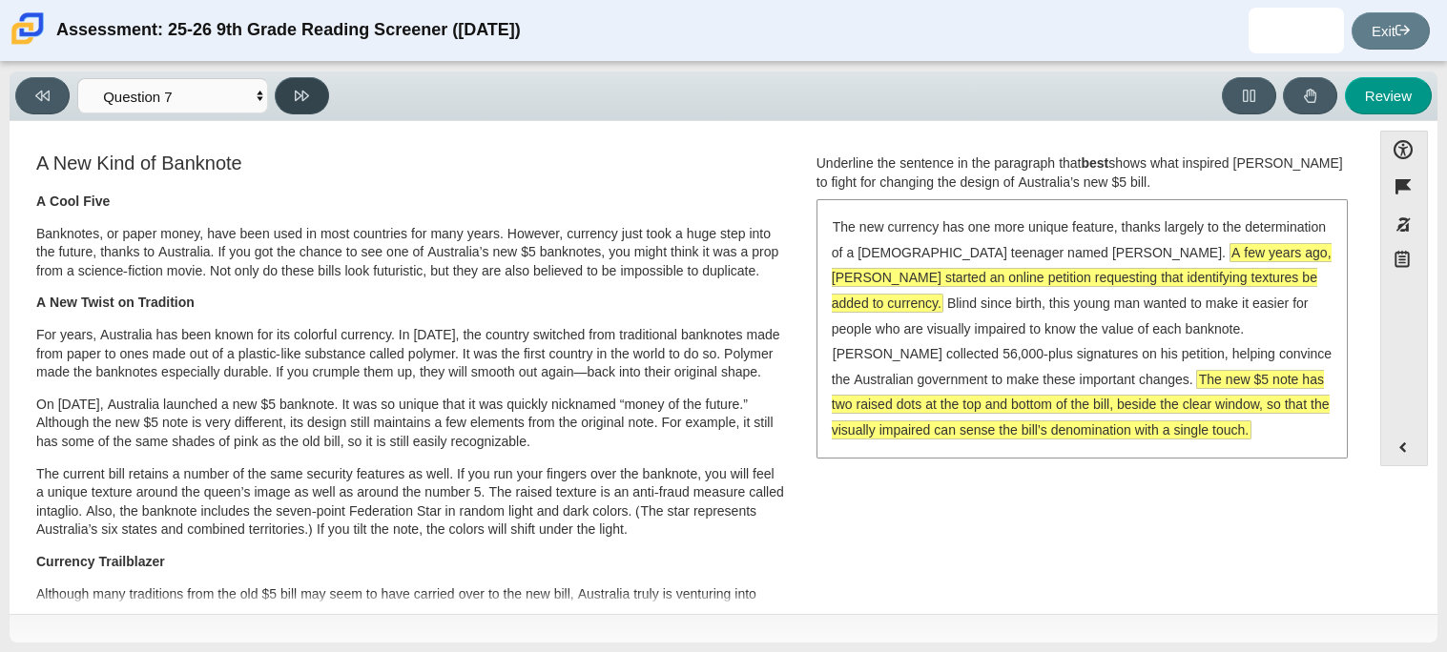
click at [309, 100] on icon at bounding box center [302, 96] width 14 height 14
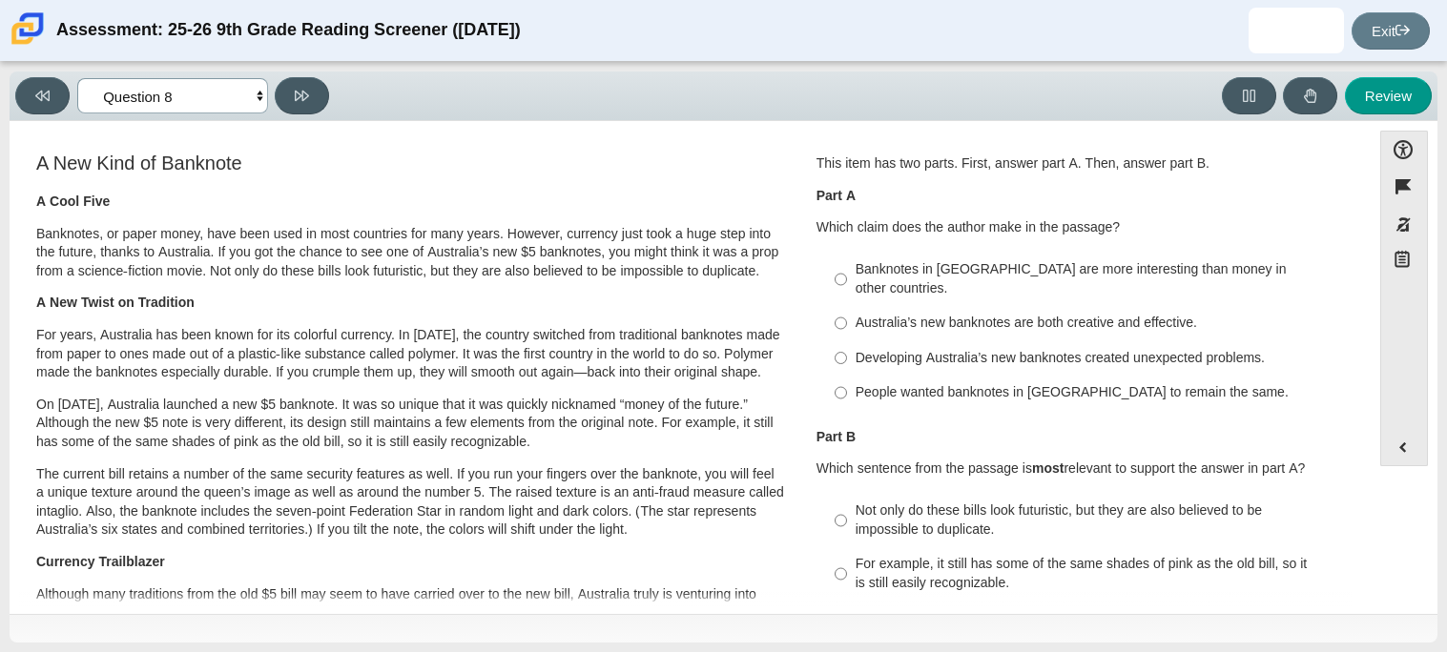
click at [177, 84] on select "Questions Question 1 Question 2 Question 3 Question 4 Question 5 Question 6 Que…" at bounding box center [172, 95] width 191 height 35
click at [77, 78] on select "Questions Question 1 Question 2 Question 3 Question 4 Question 5 Question 6 Que…" at bounding box center [172, 95] width 191 height 35
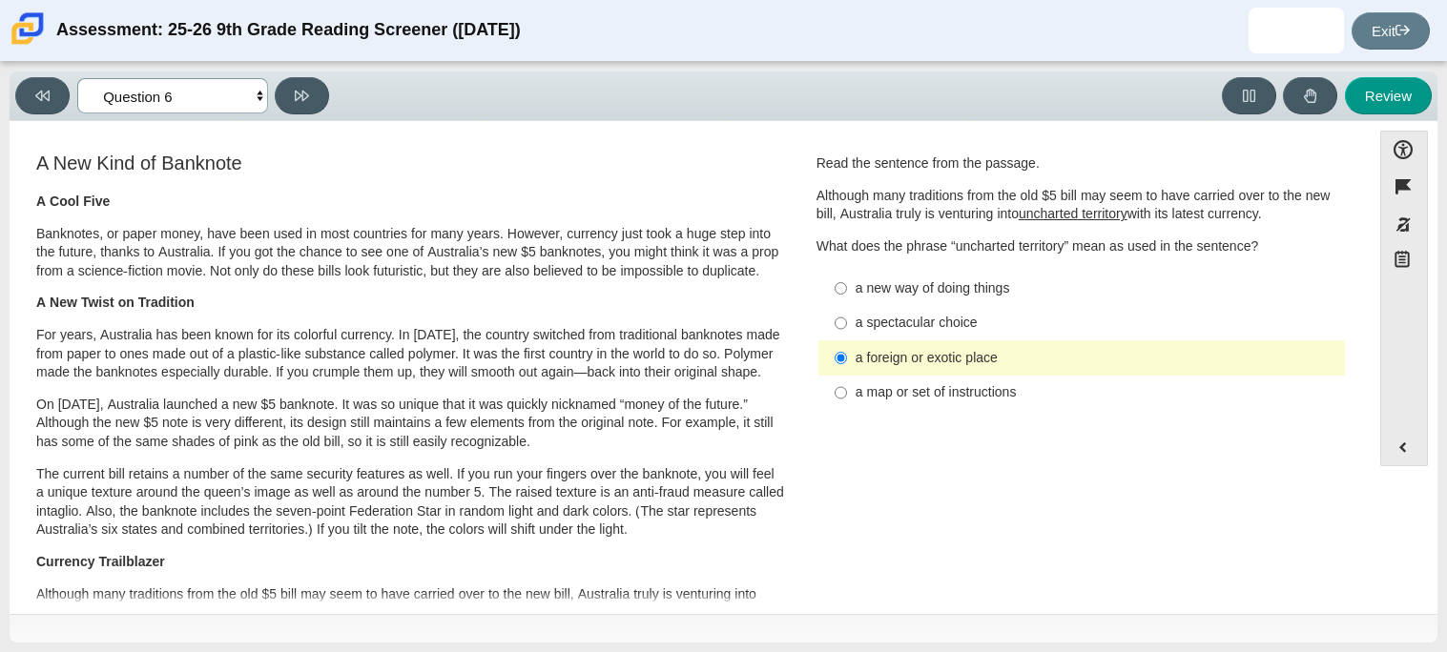
click at [207, 106] on select "Questions Question 1 Question 2 Question 3 Question 4 Question 5 Question 6 Que…" at bounding box center [172, 95] width 191 height 35
select select "e41f1a79-e29f-4095-8030-a53364015bed"
click at [77, 78] on select "Questions Question 1 Question 2 Question 3 Question 4 Question 5 Question 6 Que…" at bounding box center [172, 95] width 191 height 35
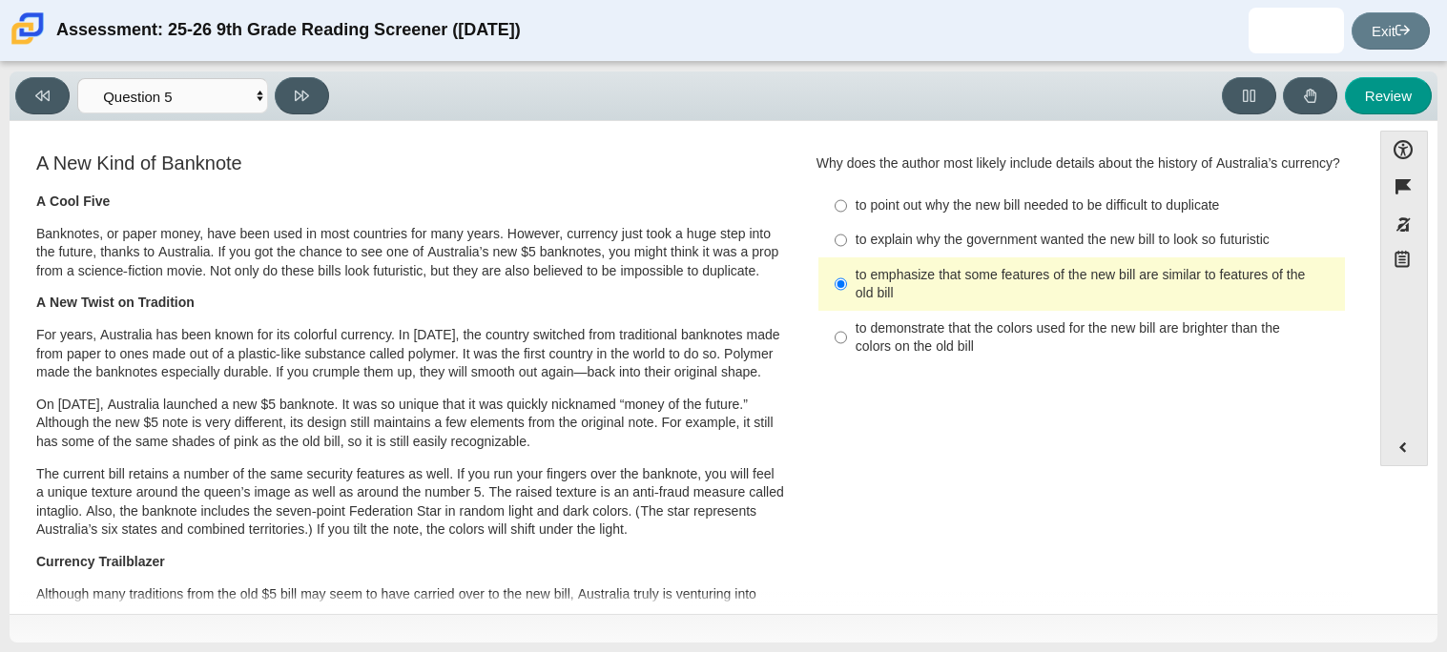
click at [972, 235] on div "to explain why the government wanted the new bill to look so futuristic" at bounding box center [1097, 240] width 482 height 19
click at [847, 235] on input "to explain why the government wanted the new bill to look so futuristic to expl…" at bounding box center [841, 240] width 12 height 34
radio input "true"
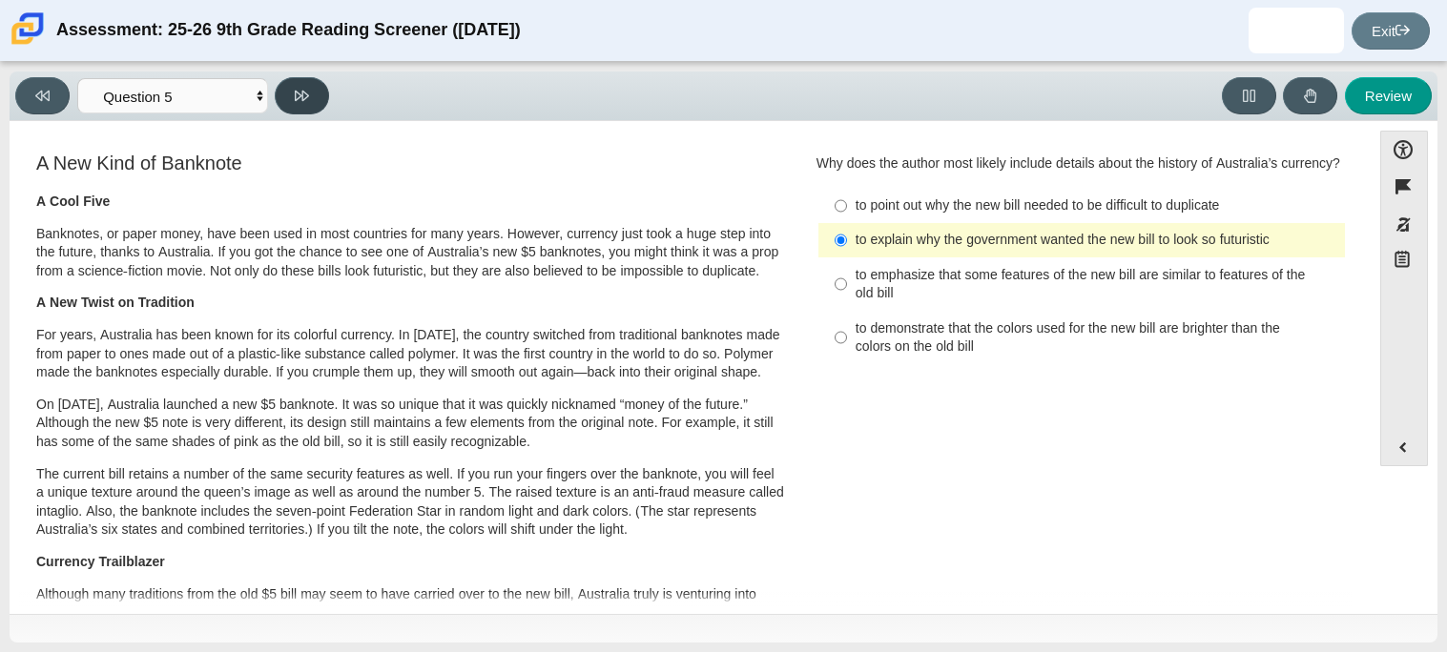
click at [296, 89] on icon at bounding box center [302, 96] width 14 height 14
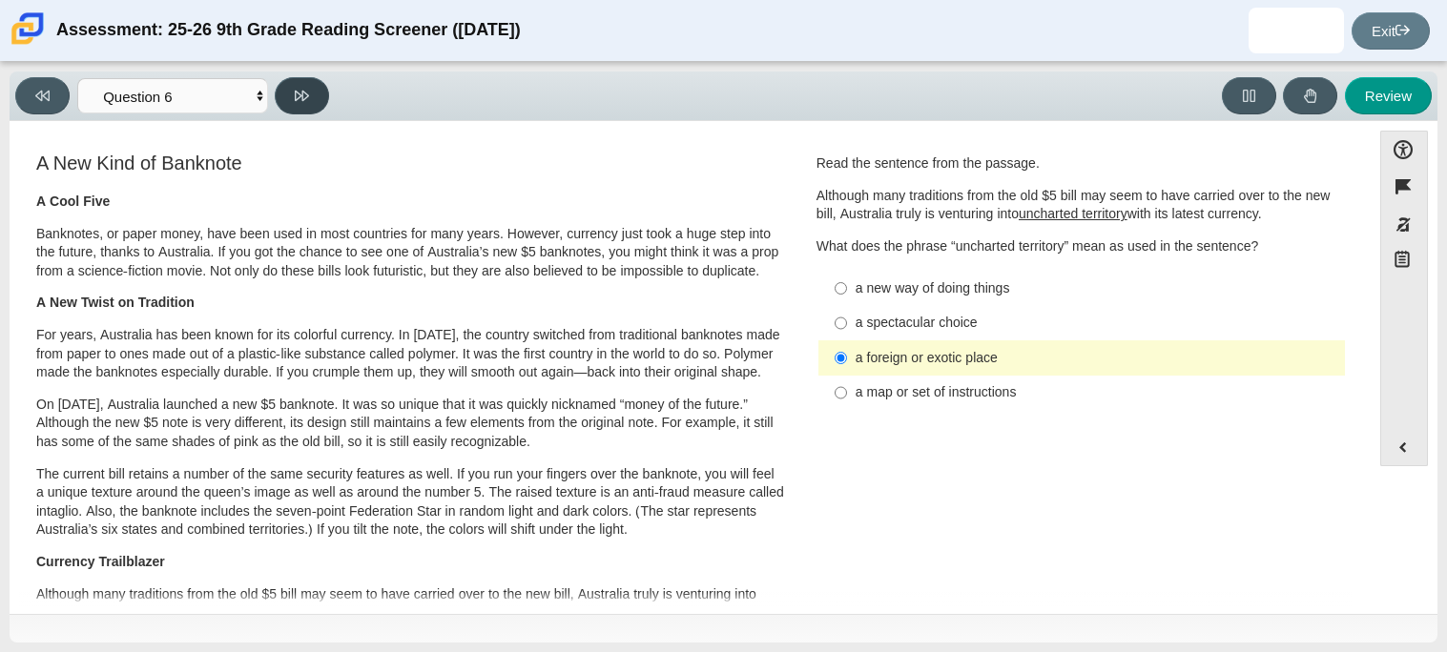
click at [296, 89] on icon at bounding box center [302, 96] width 14 height 14
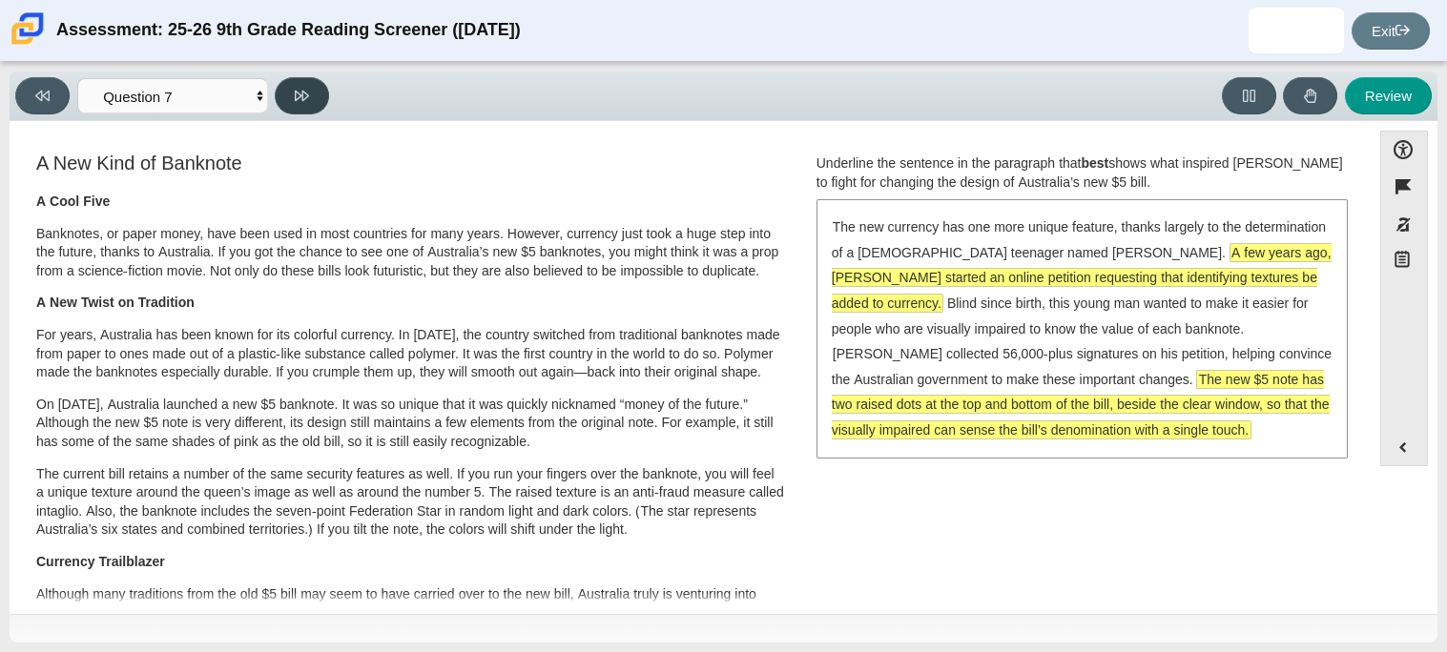
click at [296, 93] on icon at bounding box center [302, 96] width 14 height 14
select select "ea8338c2-a6a3-418e-a305-2b963b54a290"
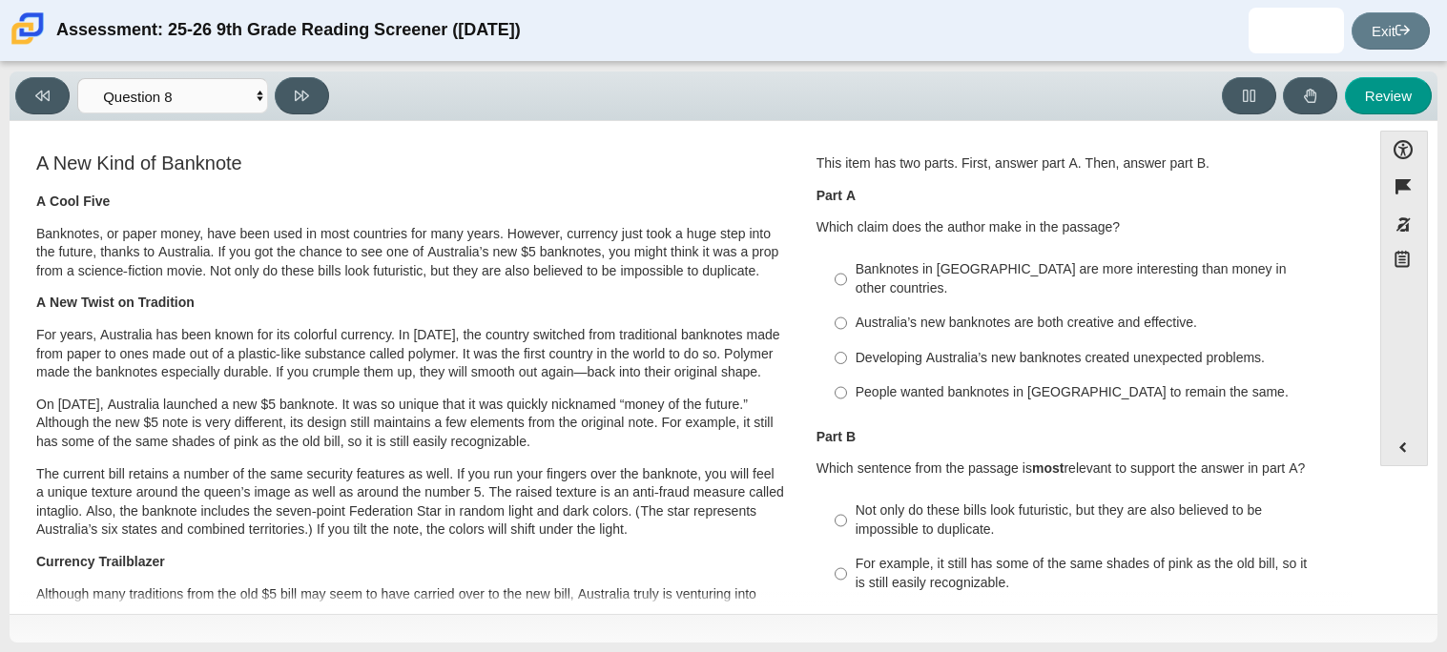
click at [877, 314] on div "Australia’s new banknotes are both creative and effective." at bounding box center [1097, 323] width 482 height 19
click at [847, 306] on input "Australia’s new banknotes are both creative and effective. Australia’s new bank…" at bounding box center [841, 323] width 12 height 34
radio input "true"
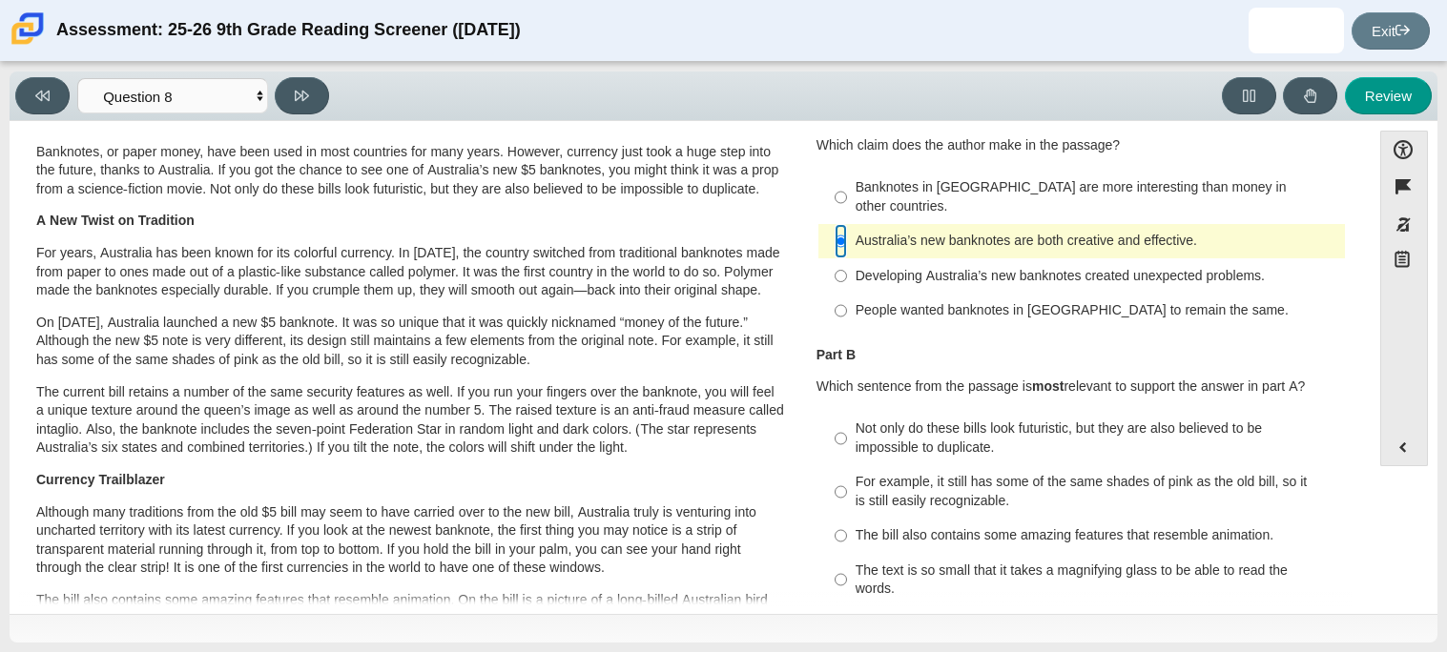
scroll to position [83, 0]
click at [981, 526] on div "The bill also contains some amazing features that resemble animation." at bounding box center [1097, 535] width 482 height 19
click at [847, 518] on input "The bill also contains some amazing features that resemble animation. The bill …" at bounding box center [841, 535] width 12 height 34
radio input "true"
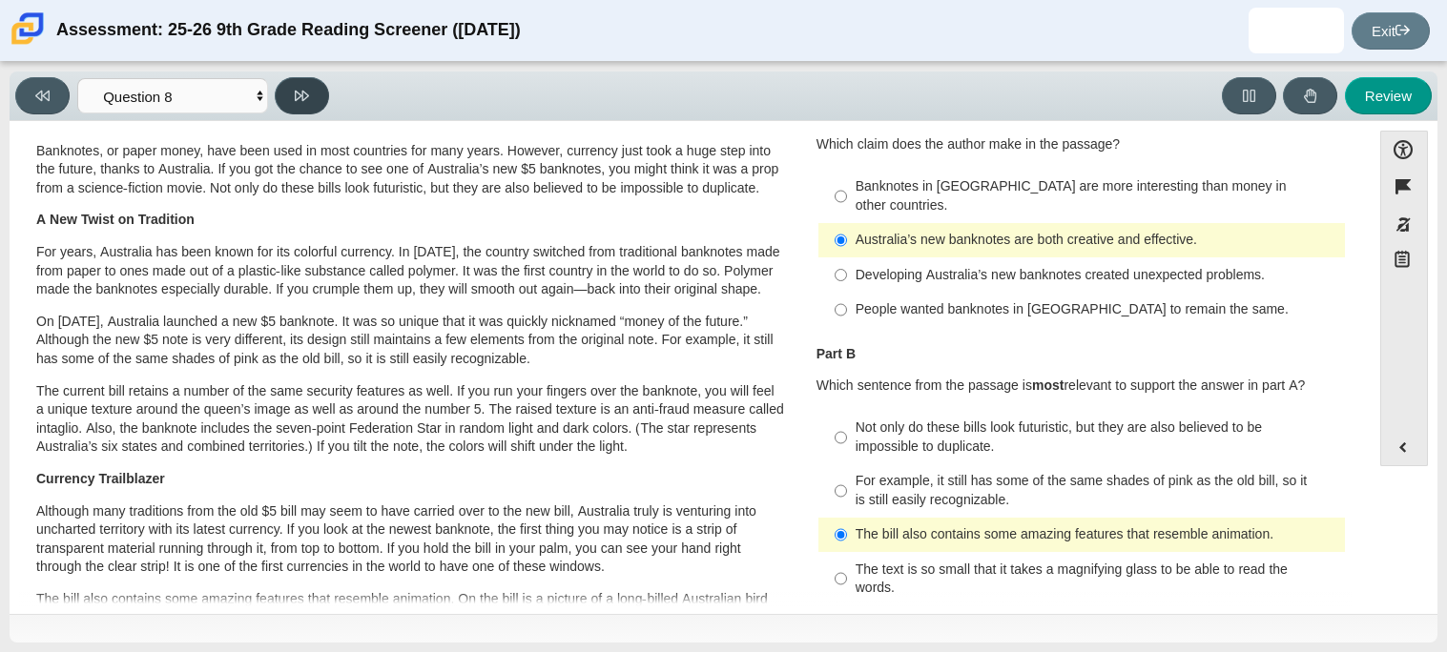
click at [297, 96] on icon at bounding box center [302, 96] width 14 height 14
select select "89f058d6-b15c-4ef5-a4b3-fdaffb8868b6"
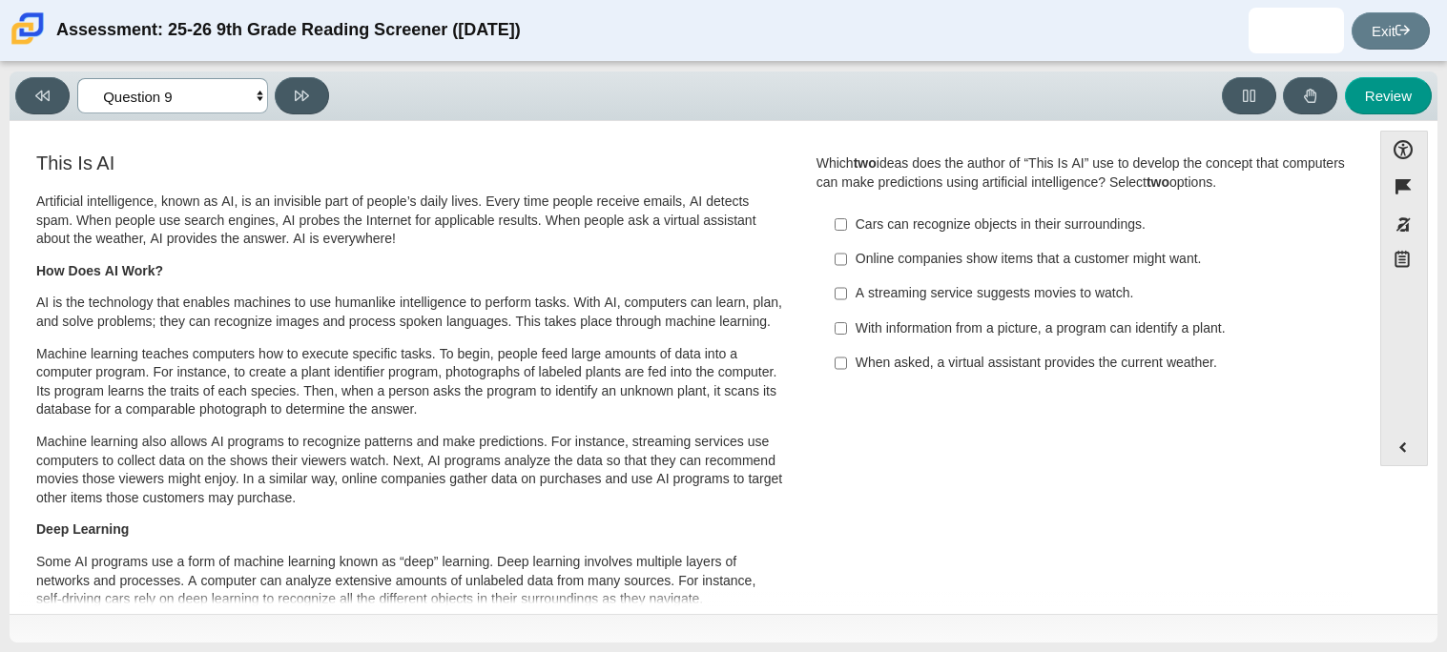
click at [212, 101] on select "Questions Question 1 Question 2 Question 3 Question 4 Question 5 Question 6 Que…" at bounding box center [172, 95] width 191 height 35
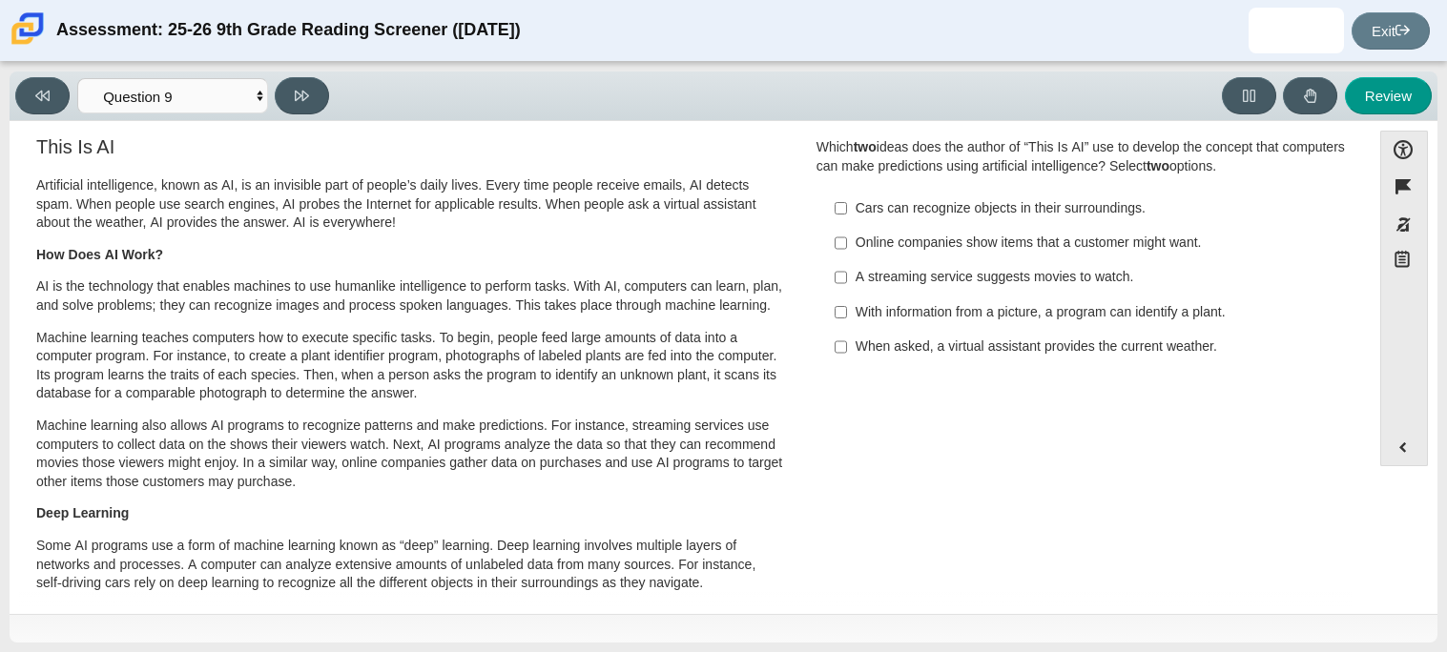
scroll to position [0, 0]
